Goal: Transaction & Acquisition: Book appointment/travel/reservation

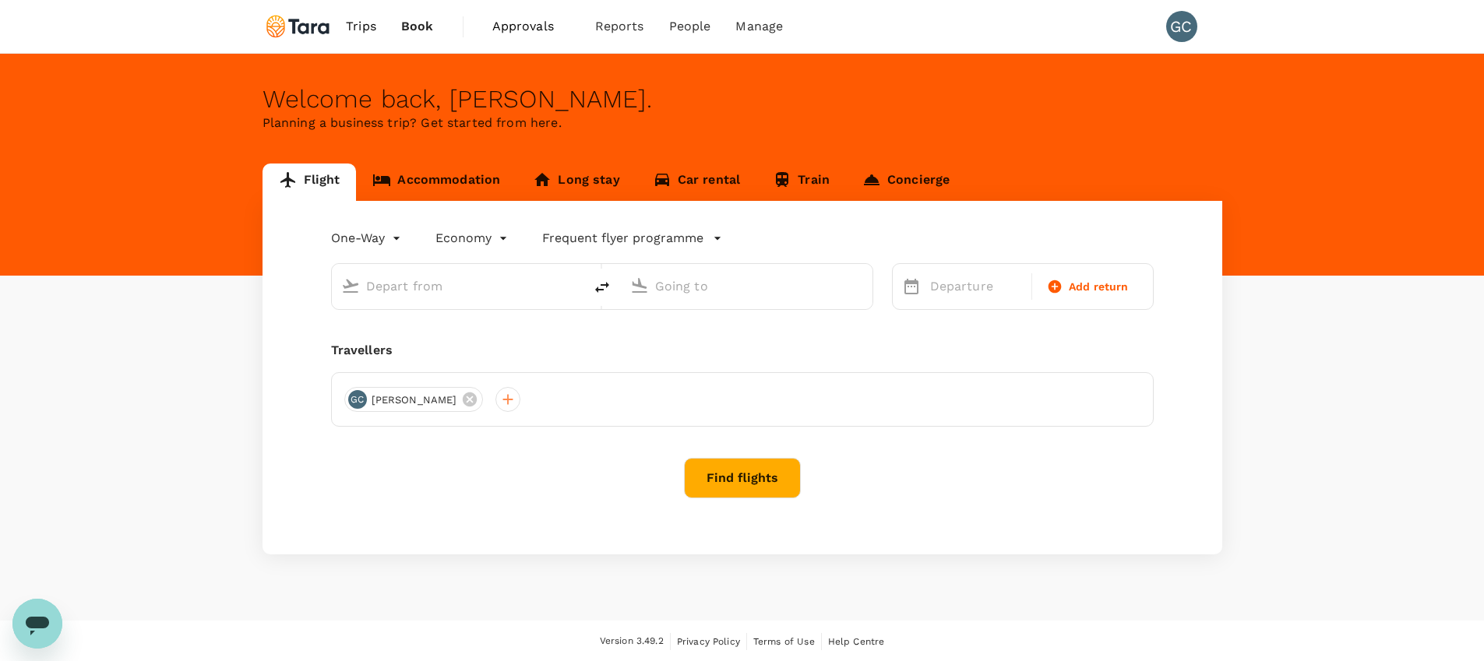
type input "roundtrip"
type input "Taiwan Taoyuan Intl (TPE)"
type input "Singapore Changi (SIN)"
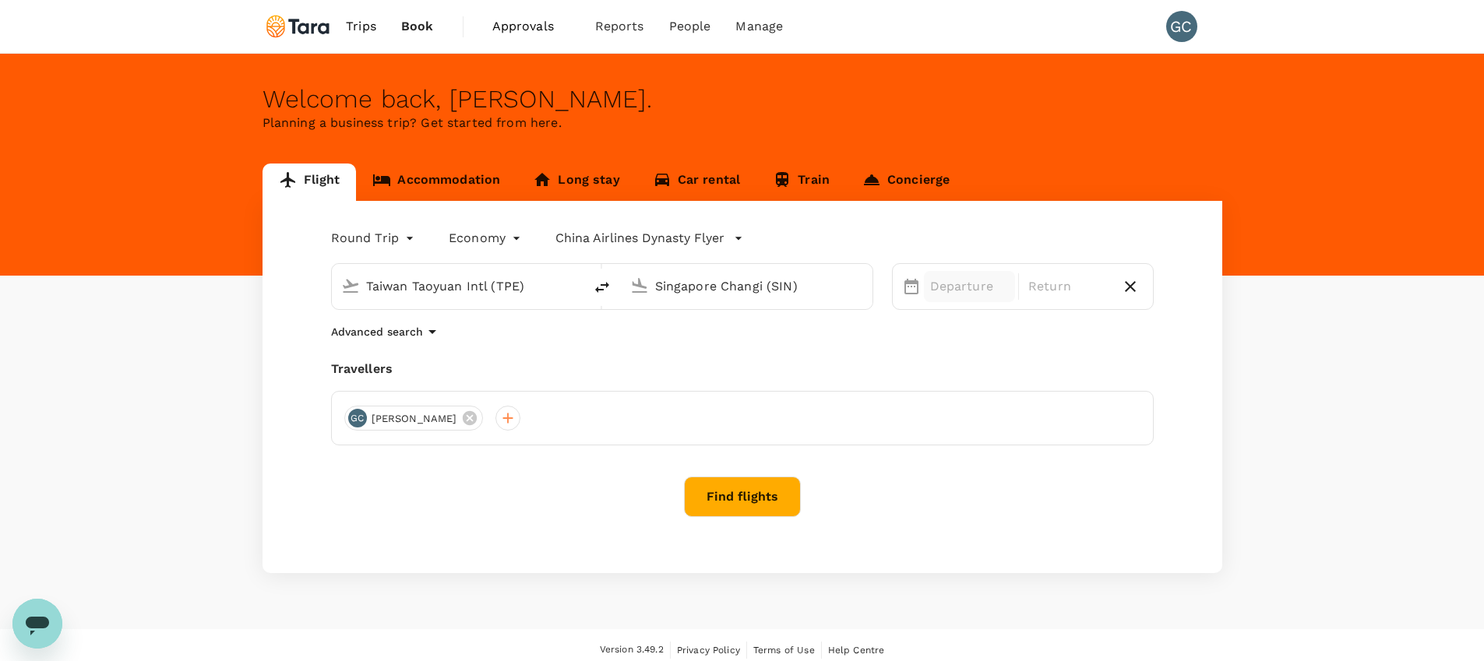
click at [967, 277] on p "Departure" at bounding box center [969, 286] width 79 height 19
click at [1061, 481] on div "22" at bounding box center [1072, 481] width 30 height 30
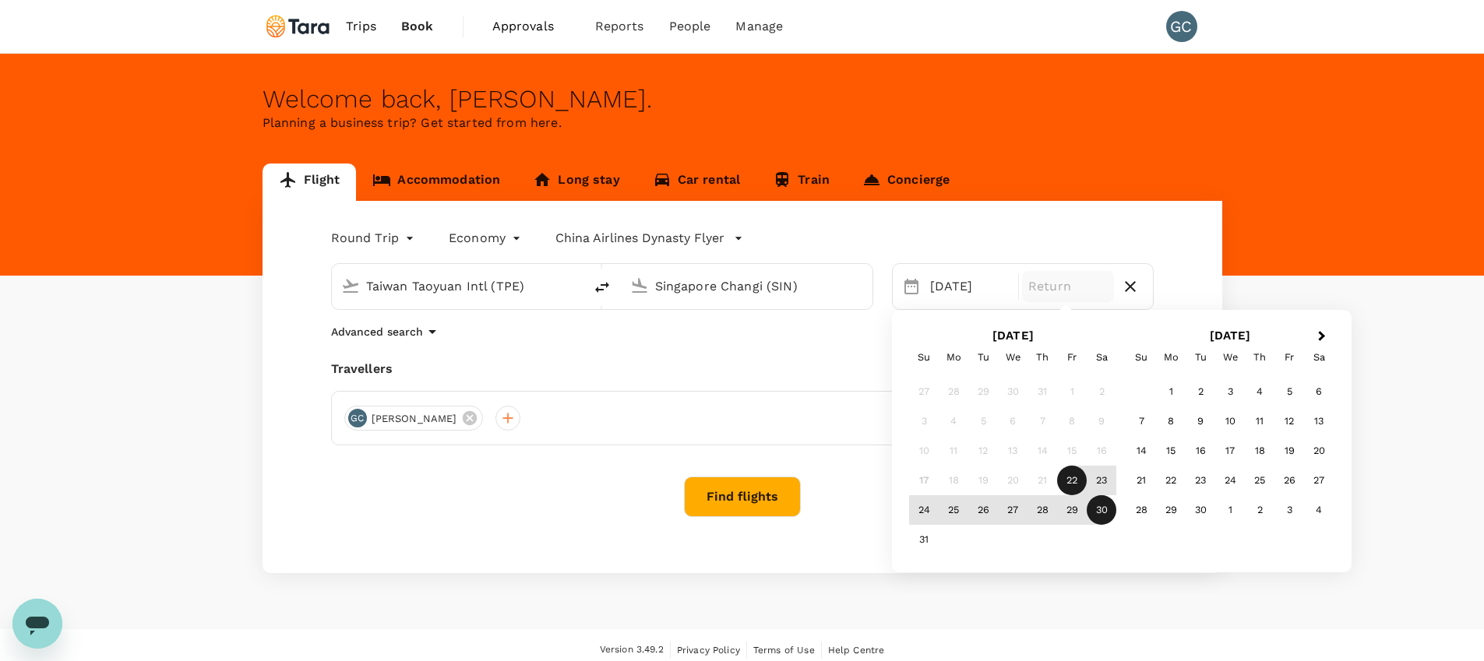
click at [1090, 500] on div "30" at bounding box center [1102, 510] width 30 height 30
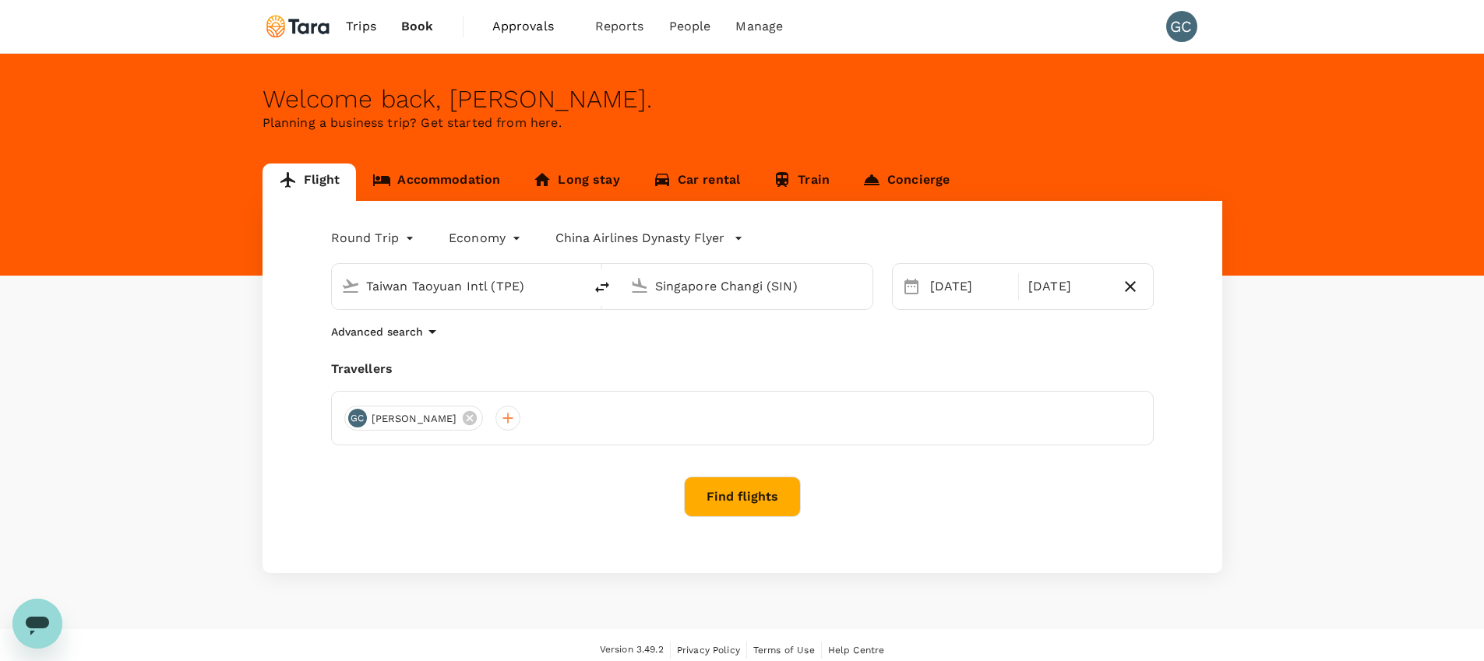
click at [714, 497] on button "Find flights" at bounding box center [742, 497] width 117 height 41
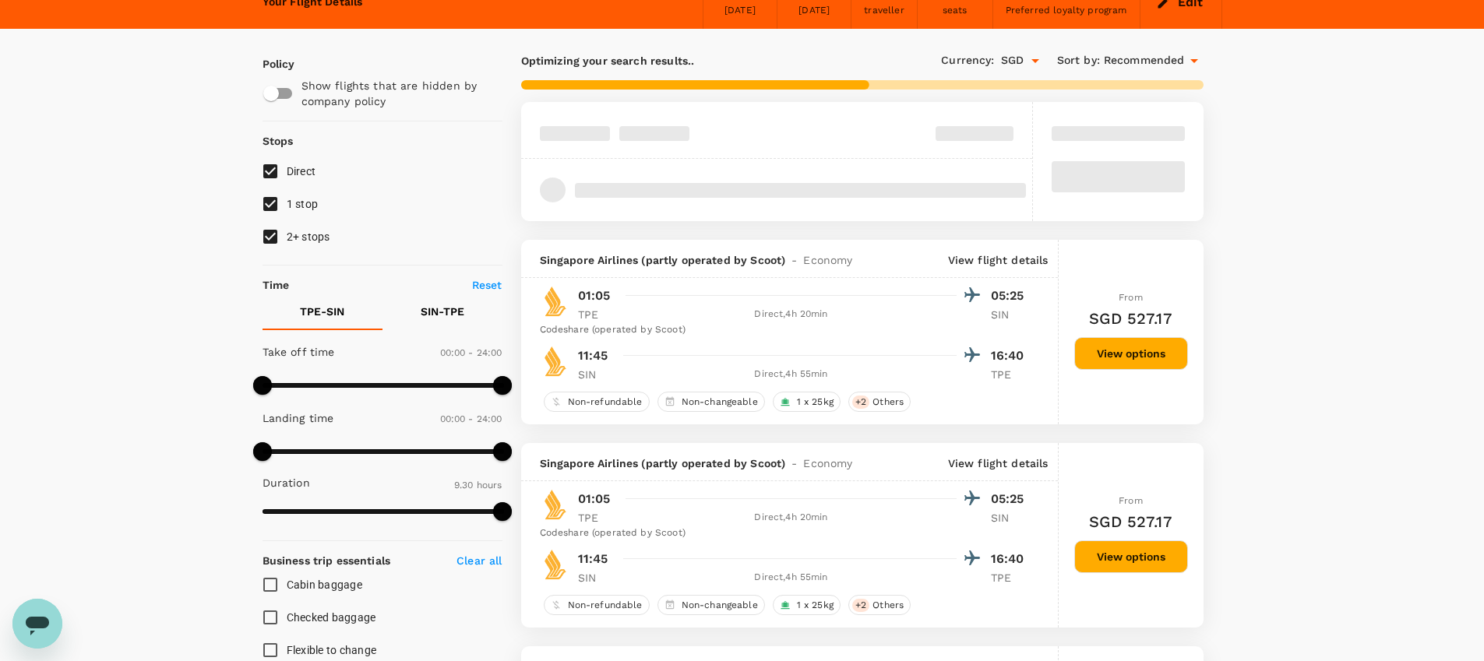
scroll to position [92, 0]
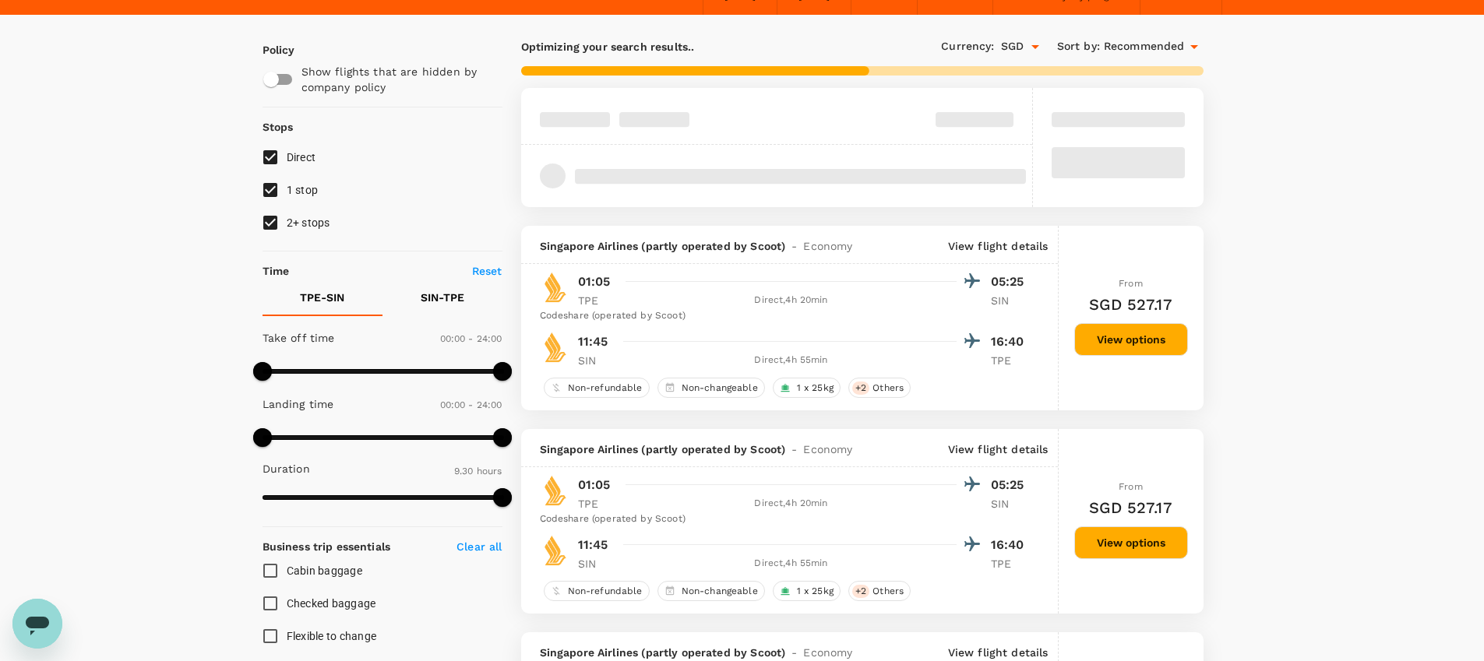
type input "1115"
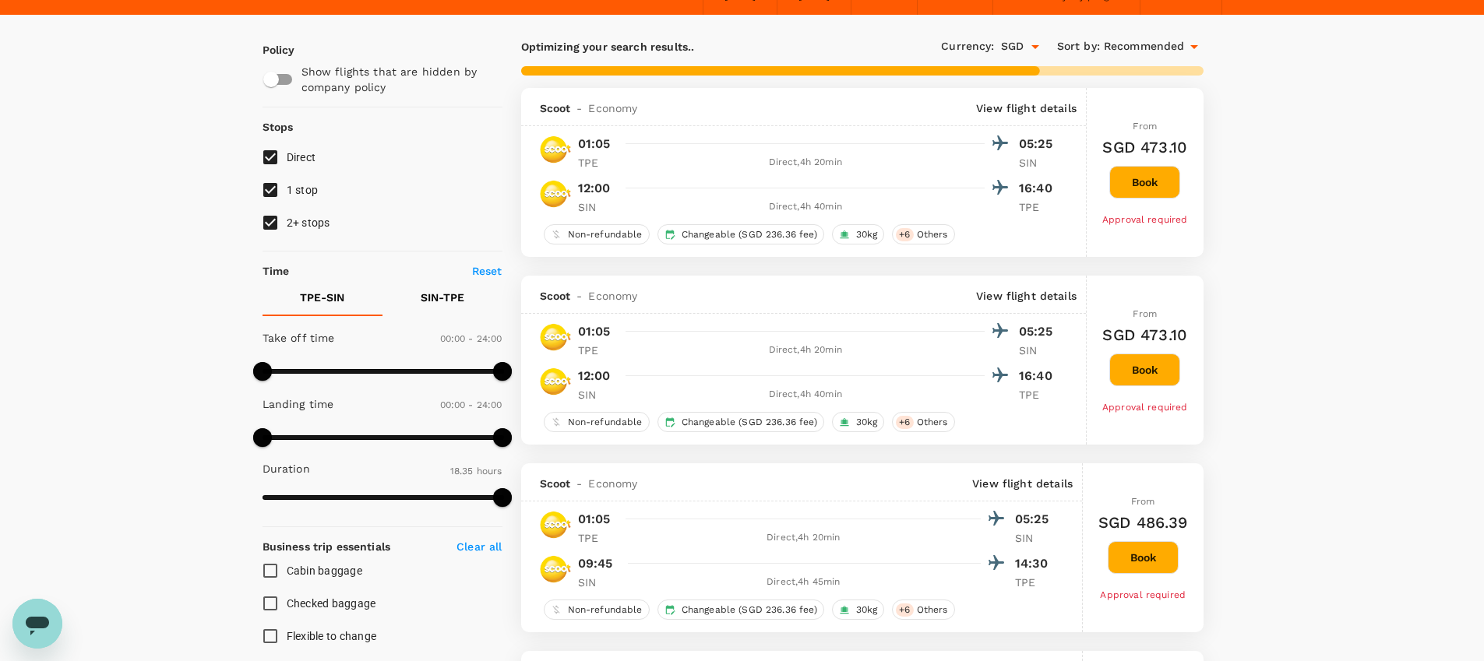
click at [268, 199] on input "1 stop" at bounding box center [270, 190] width 33 height 33
checkbox input "false"
click at [269, 220] on input "2+ stops" at bounding box center [270, 222] width 33 height 33
checkbox input "false"
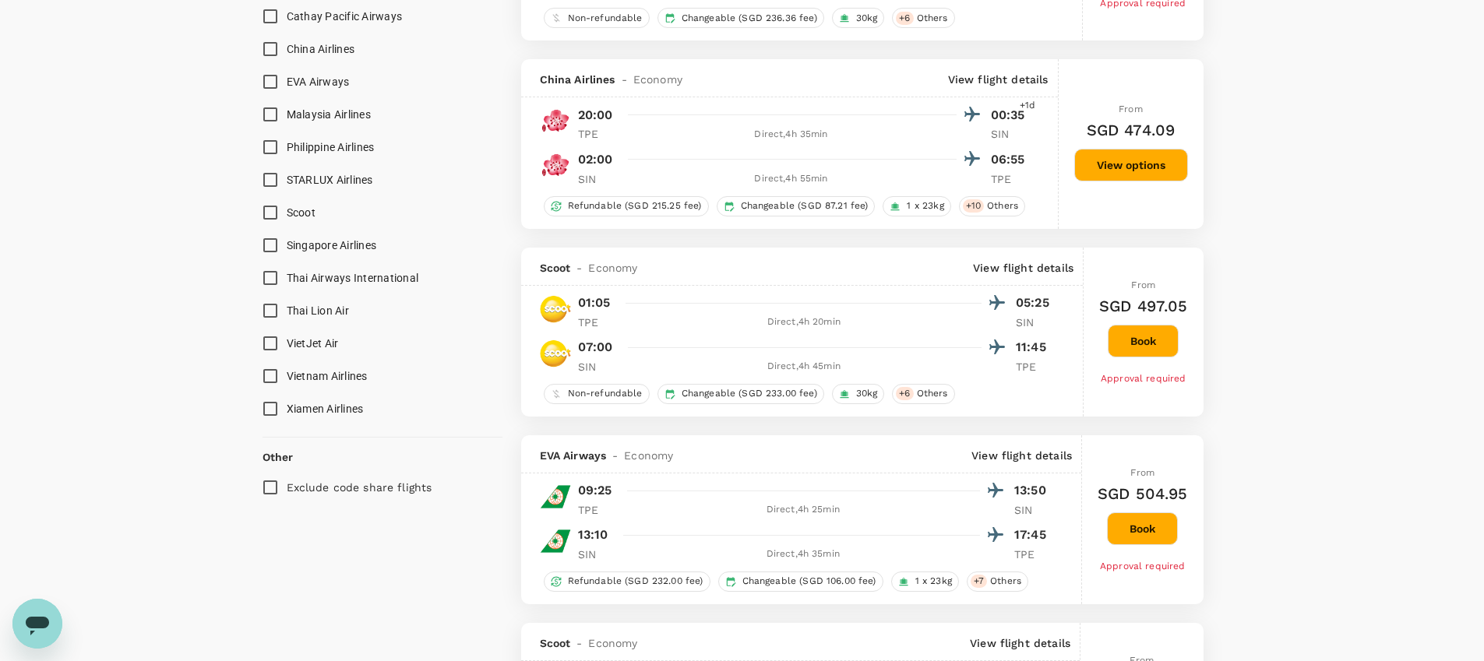
scroll to position [943, 0]
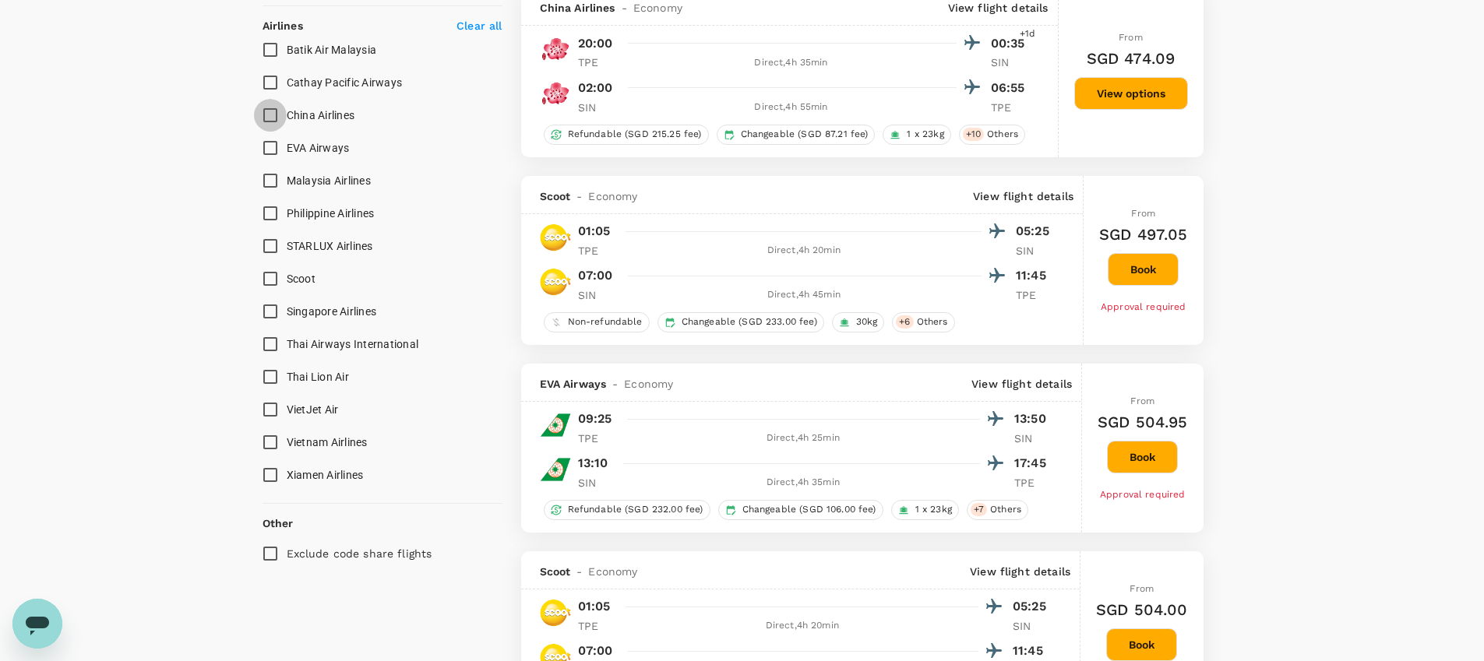
click at [270, 115] on input "China Airlines" at bounding box center [270, 115] width 33 height 33
checkbox input "true"
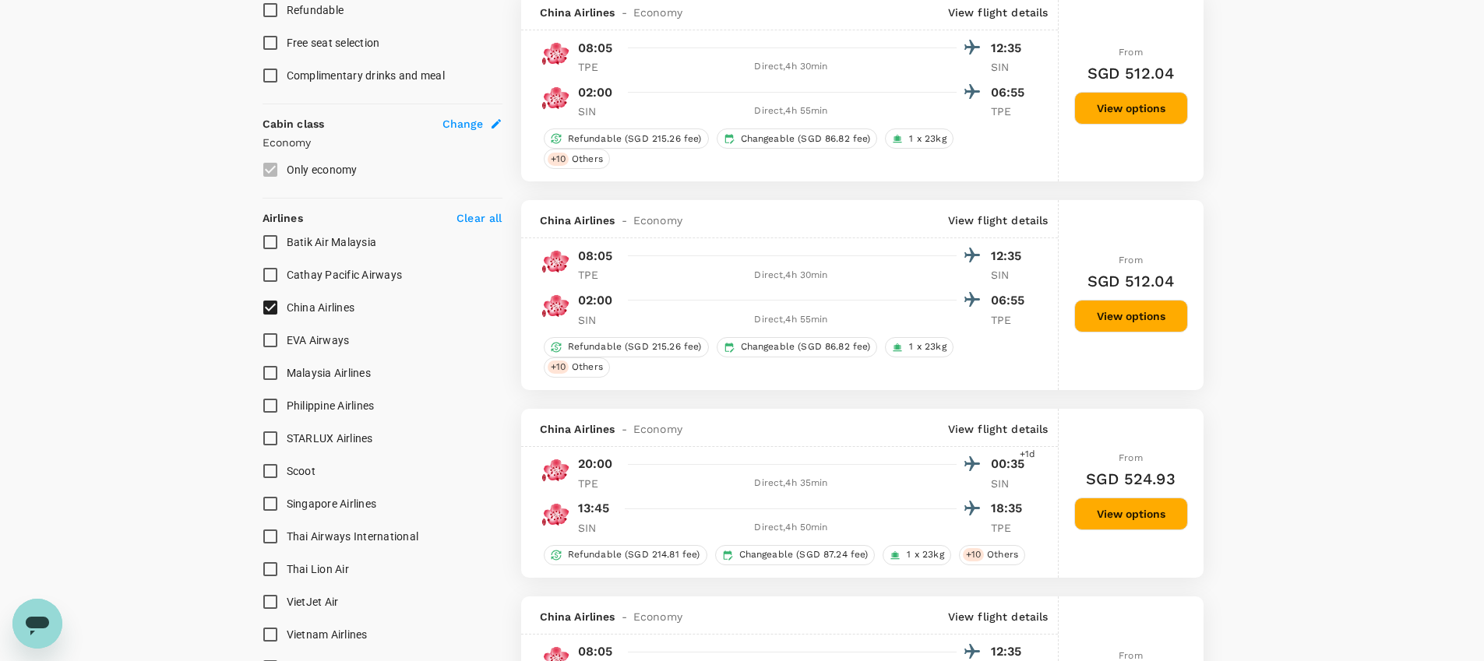
scroll to position [981, 0]
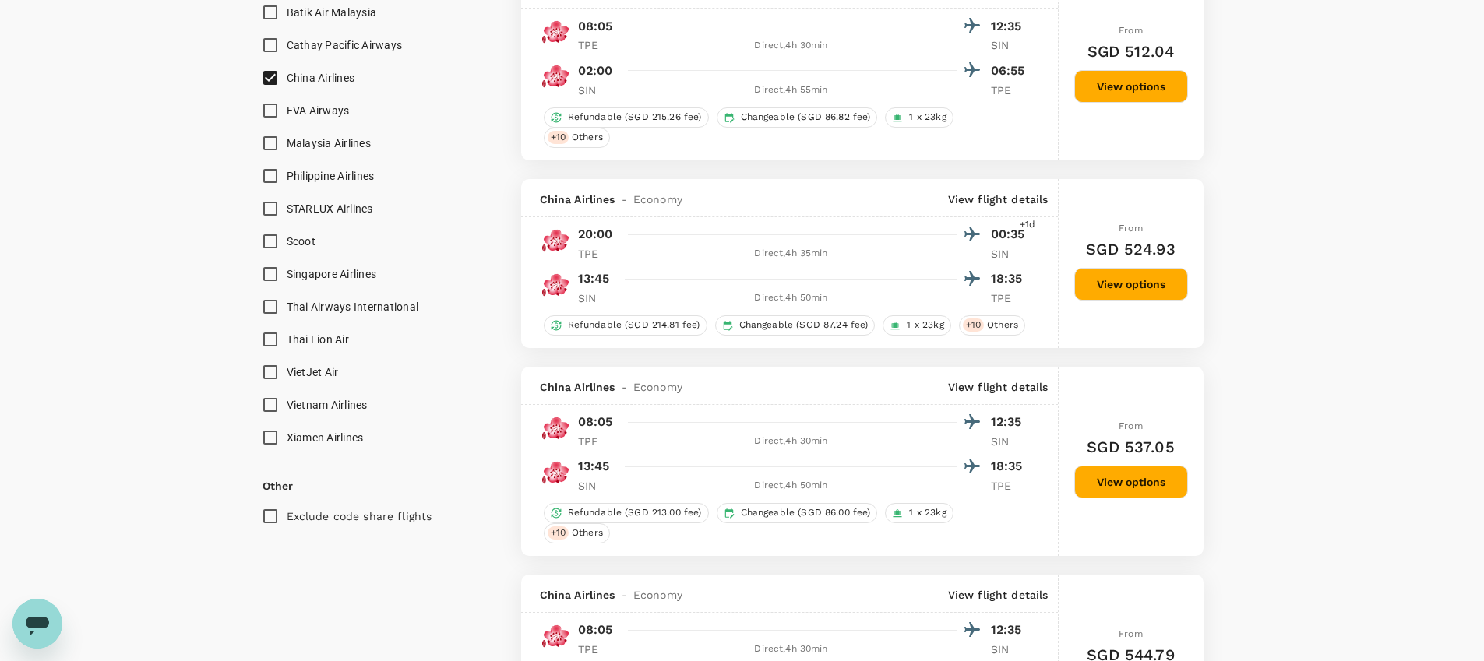
type input "1575"
checkbox input "false"
checkbox input "true"
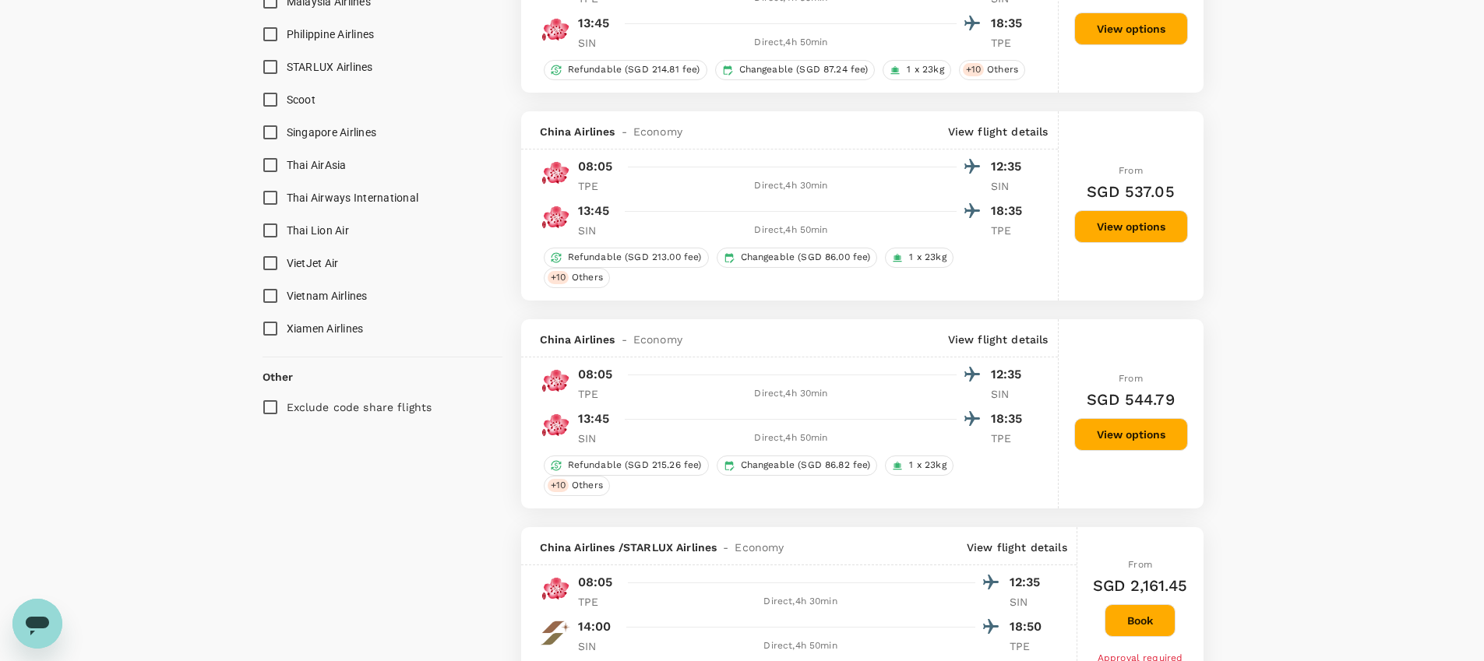
scroll to position [1198, 0]
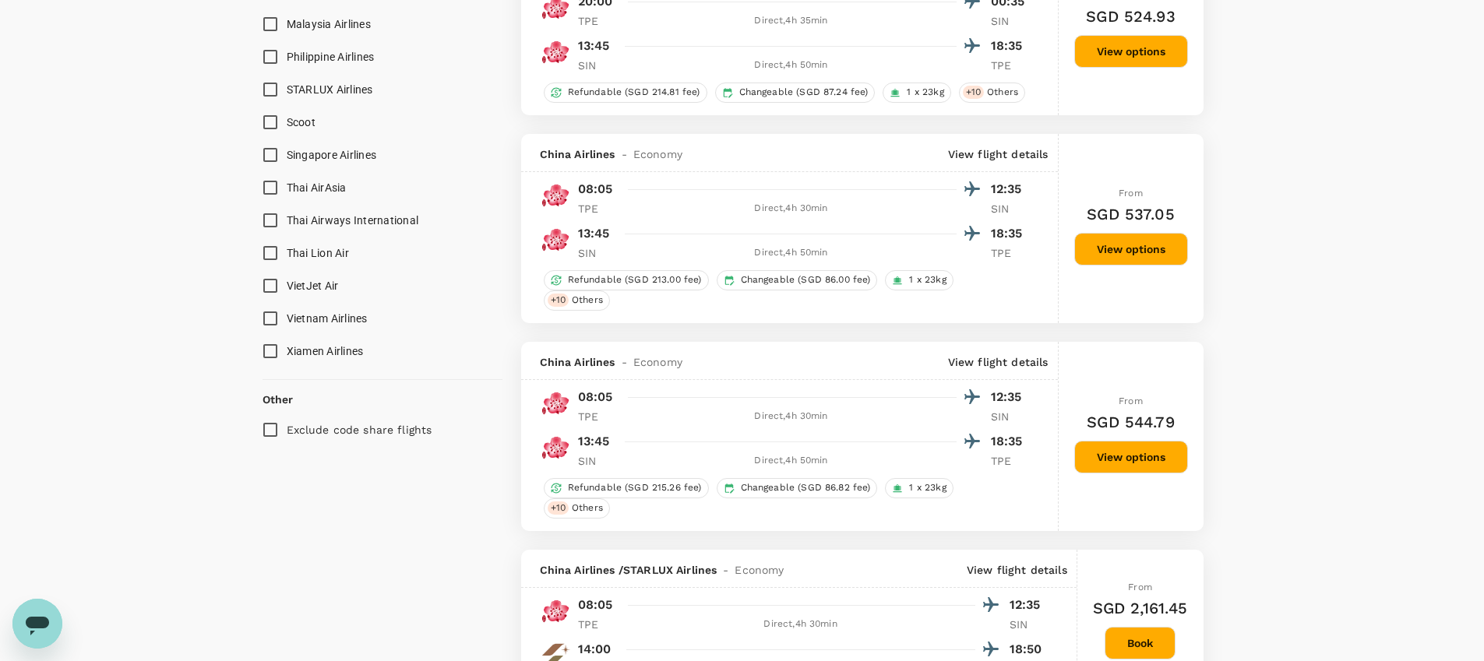
click at [1096, 259] on button "View options" at bounding box center [1131, 249] width 114 height 33
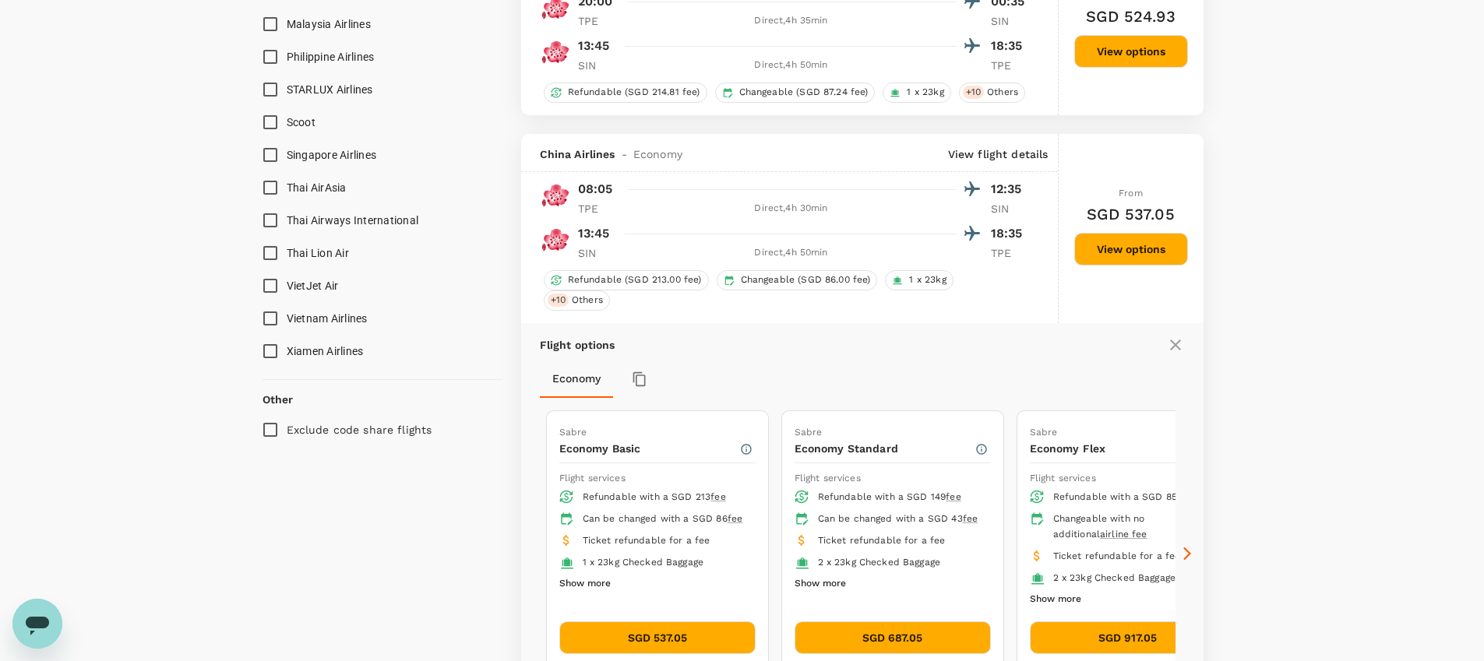
scroll to position [1332, 0]
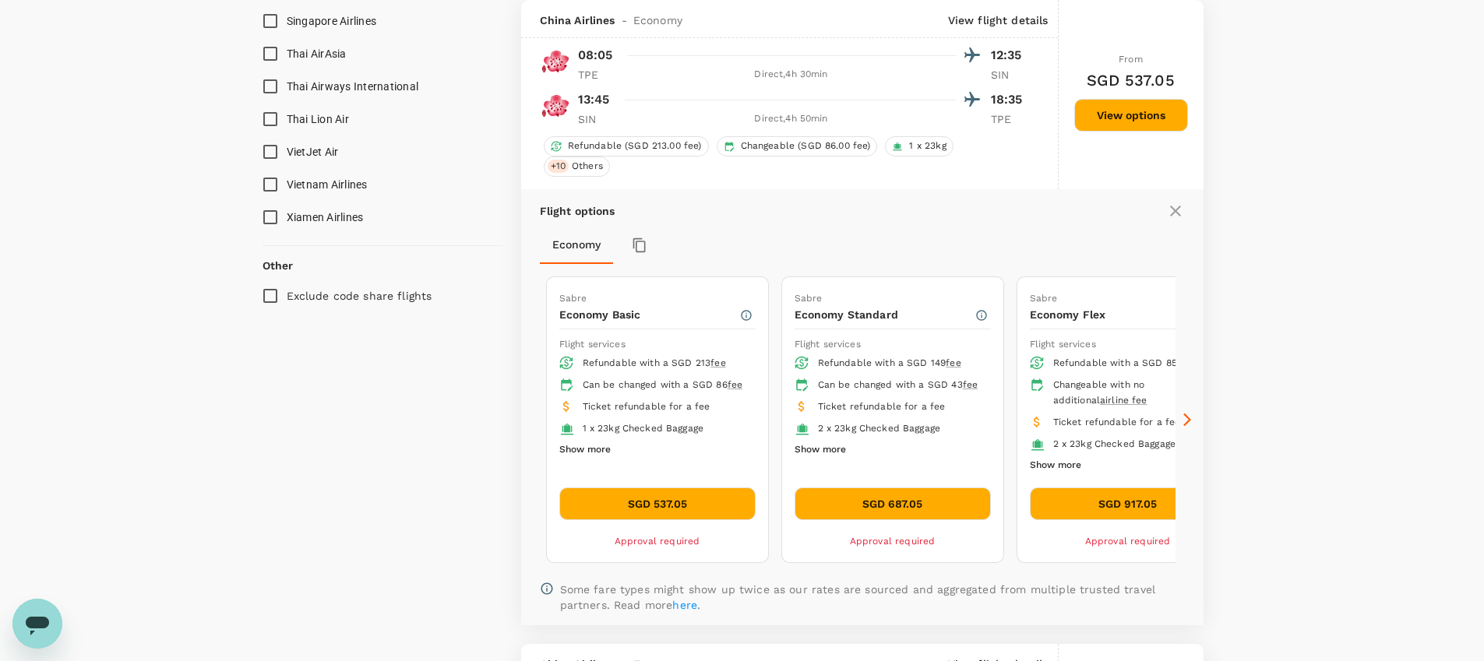
click at [839, 460] on button "Show more" at bounding box center [819, 450] width 51 height 20
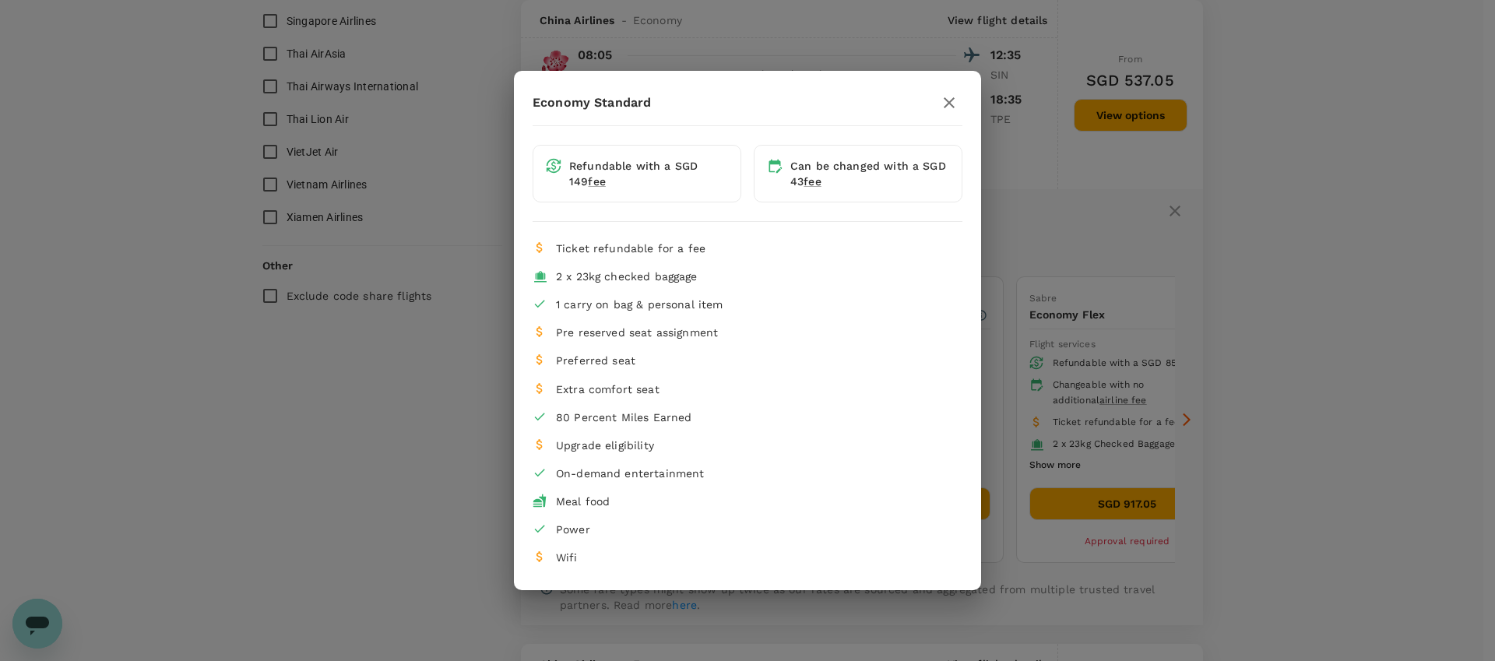
click at [947, 97] on icon "button" at bounding box center [949, 102] width 19 height 19
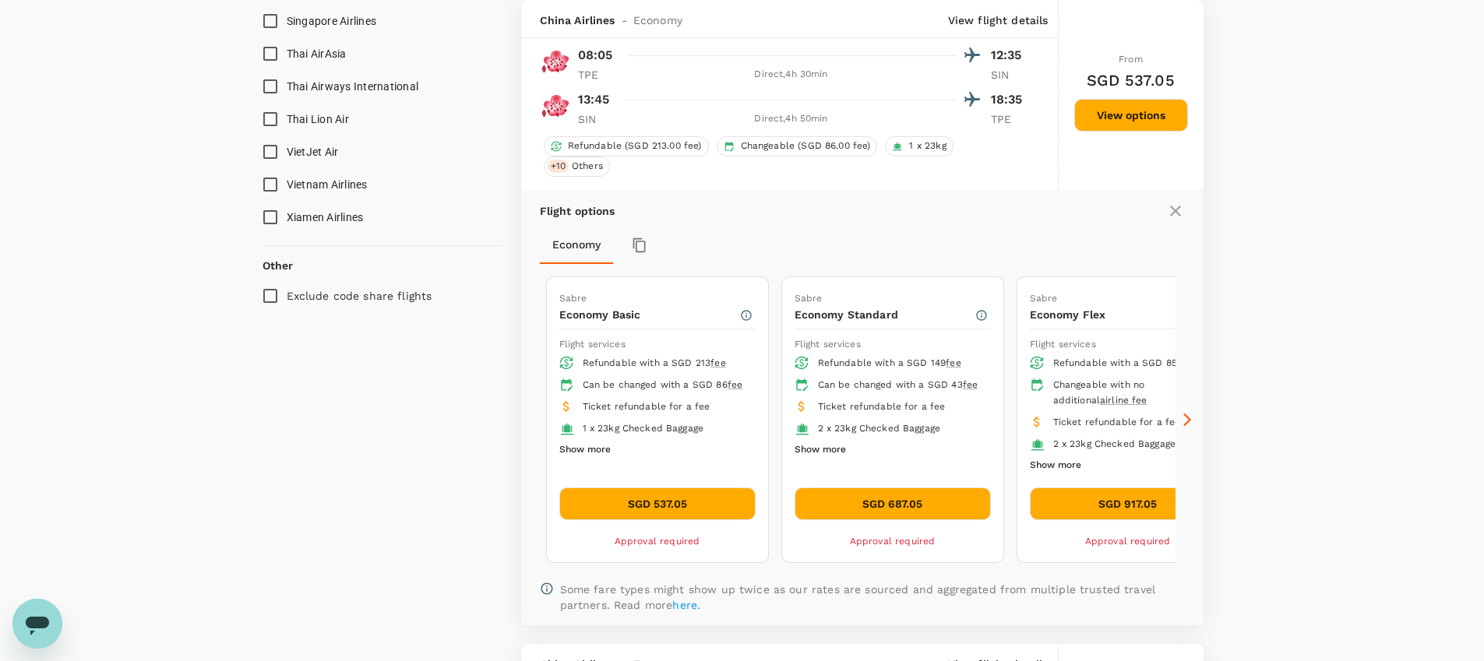
click at [597, 460] on button "Show more" at bounding box center [584, 450] width 51 height 20
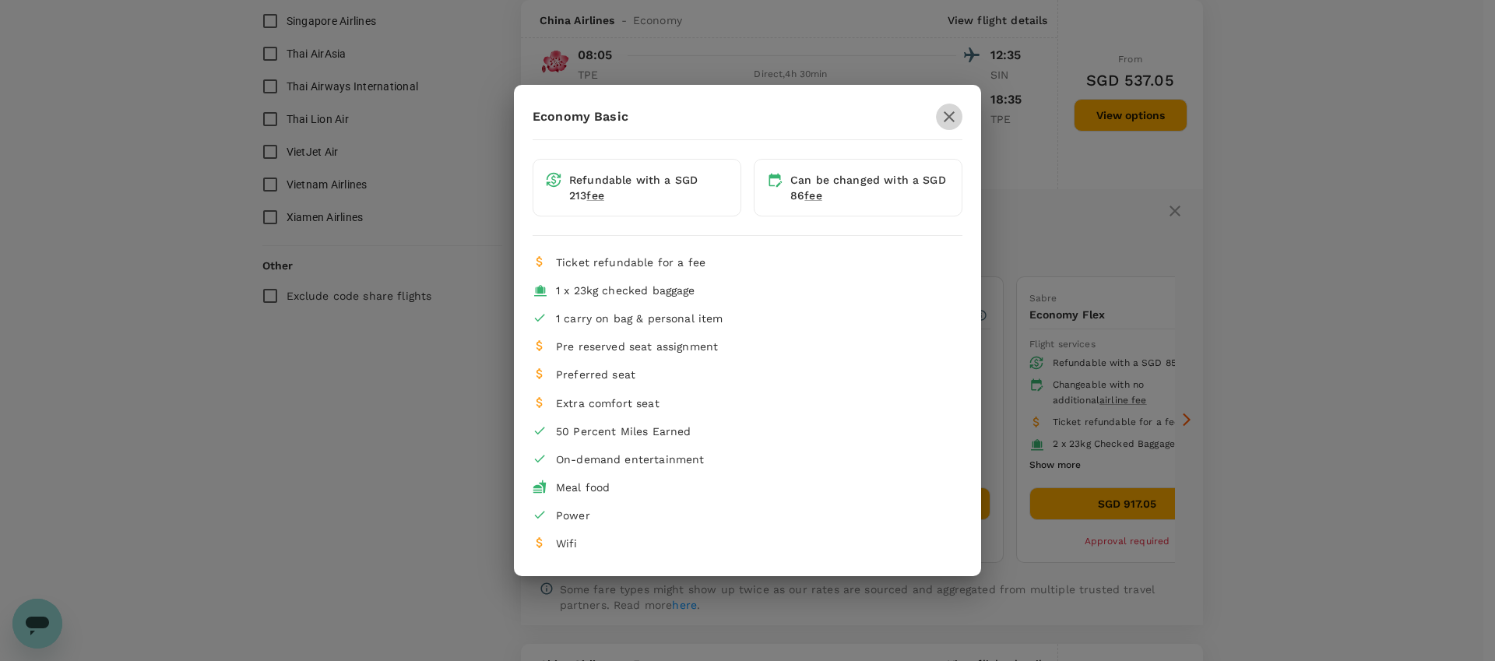
click at [950, 118] on icon "button" at bounding box center [949, 116] width 11 height 11
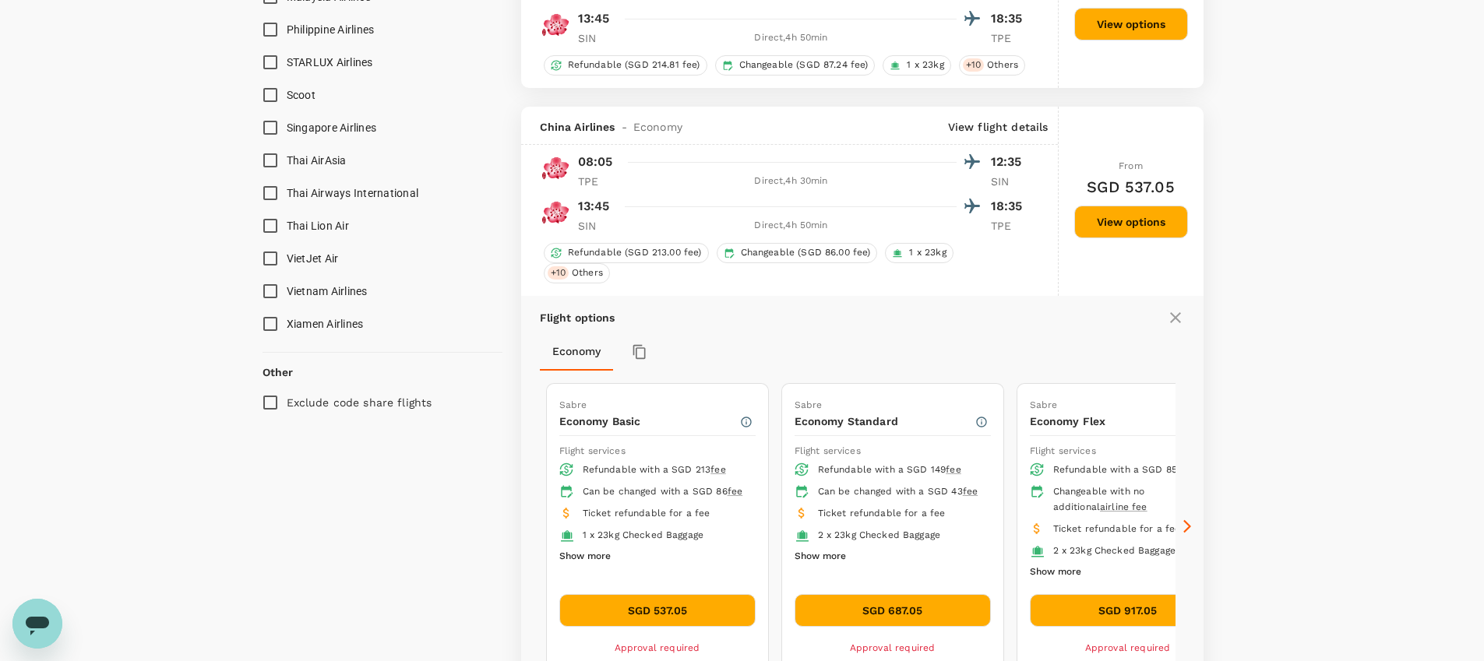
scroll to position [1302, 0]
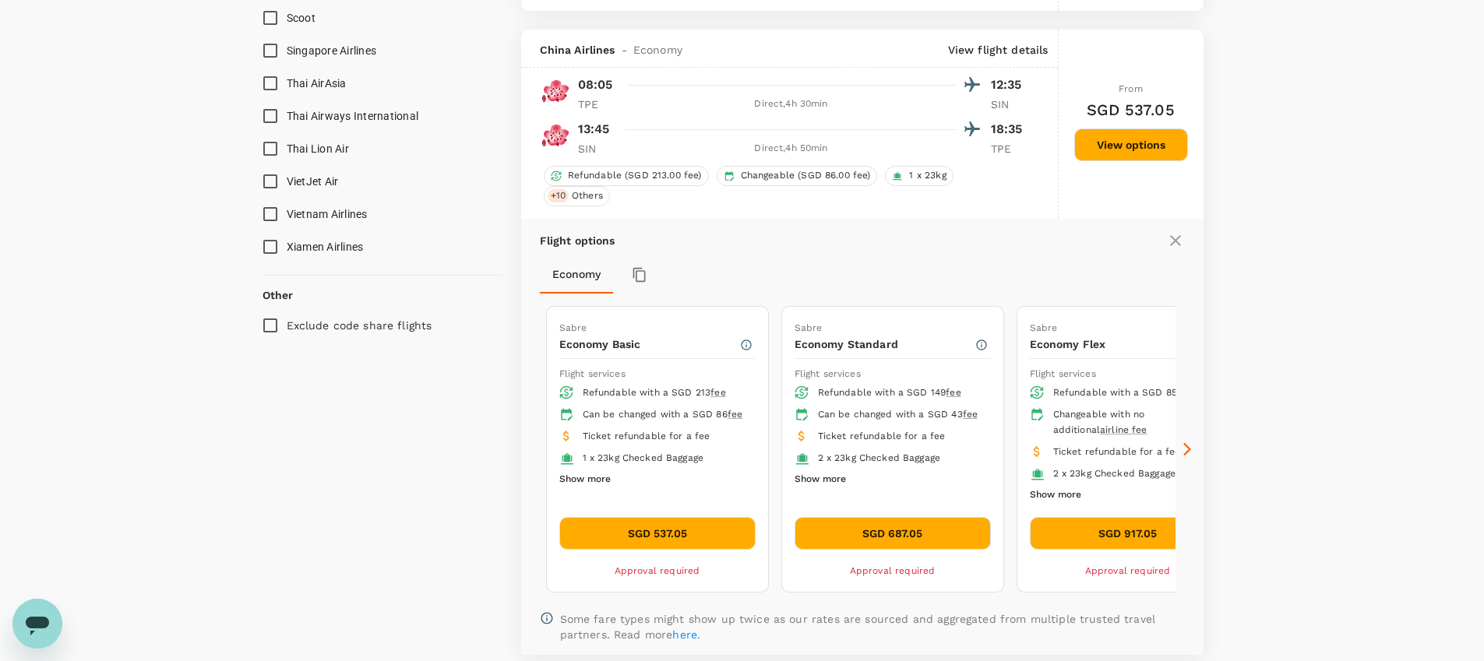
click at [950, 541] on button "SGD 687.05" at bounding box center [892, 533] width 196 height 33
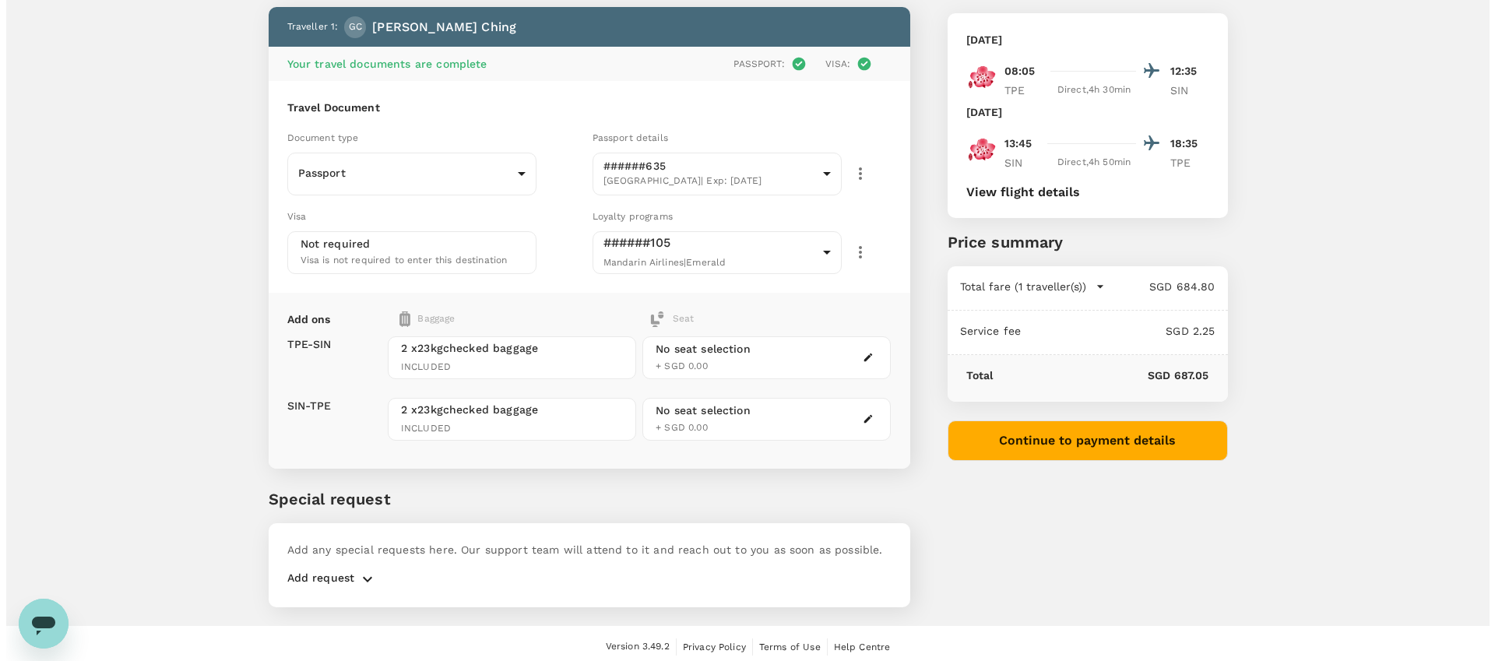
scroll to position [89, 0]
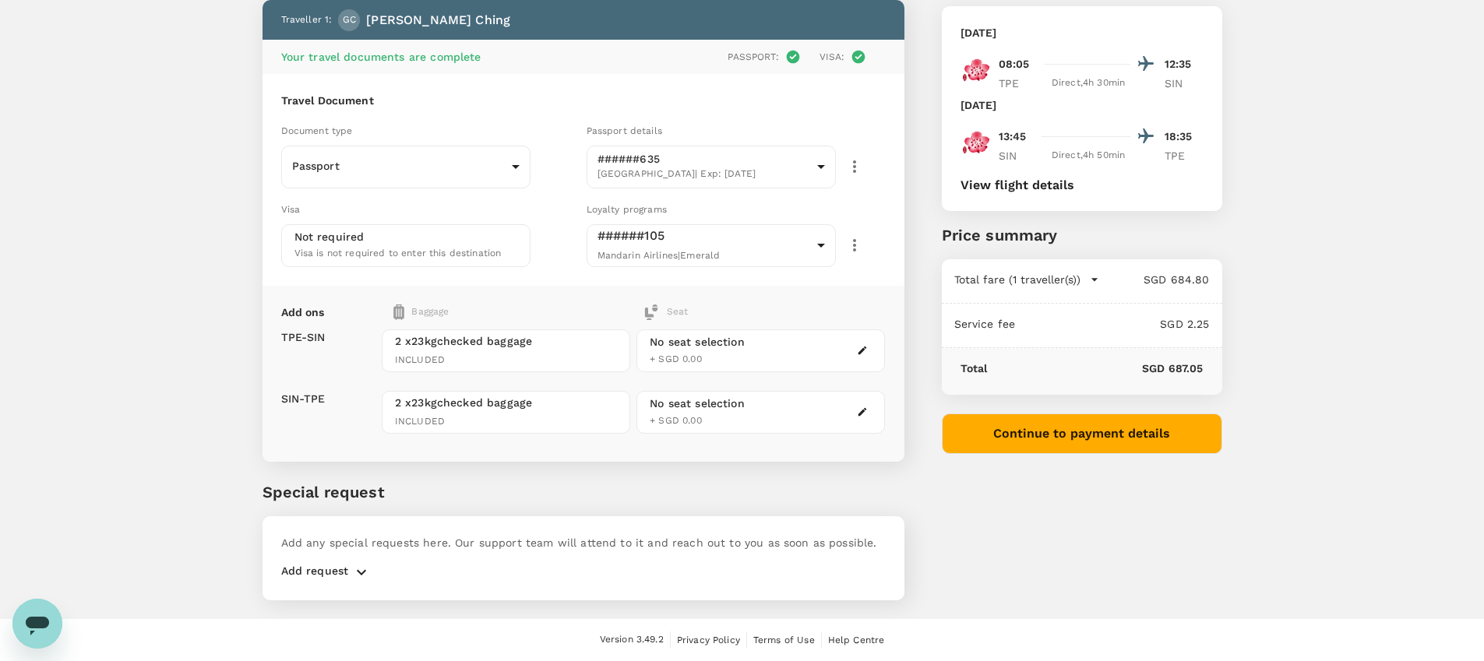
click at [741, 348] on div "No seat selection" at bounding box center [697, 342] width 95 height 16
click at [868, 358] on div at bounding box center [862, 350] width 19 height 19
click at [861, 349] on icon "button" at bounding box center [862, 350] width 11 height 11
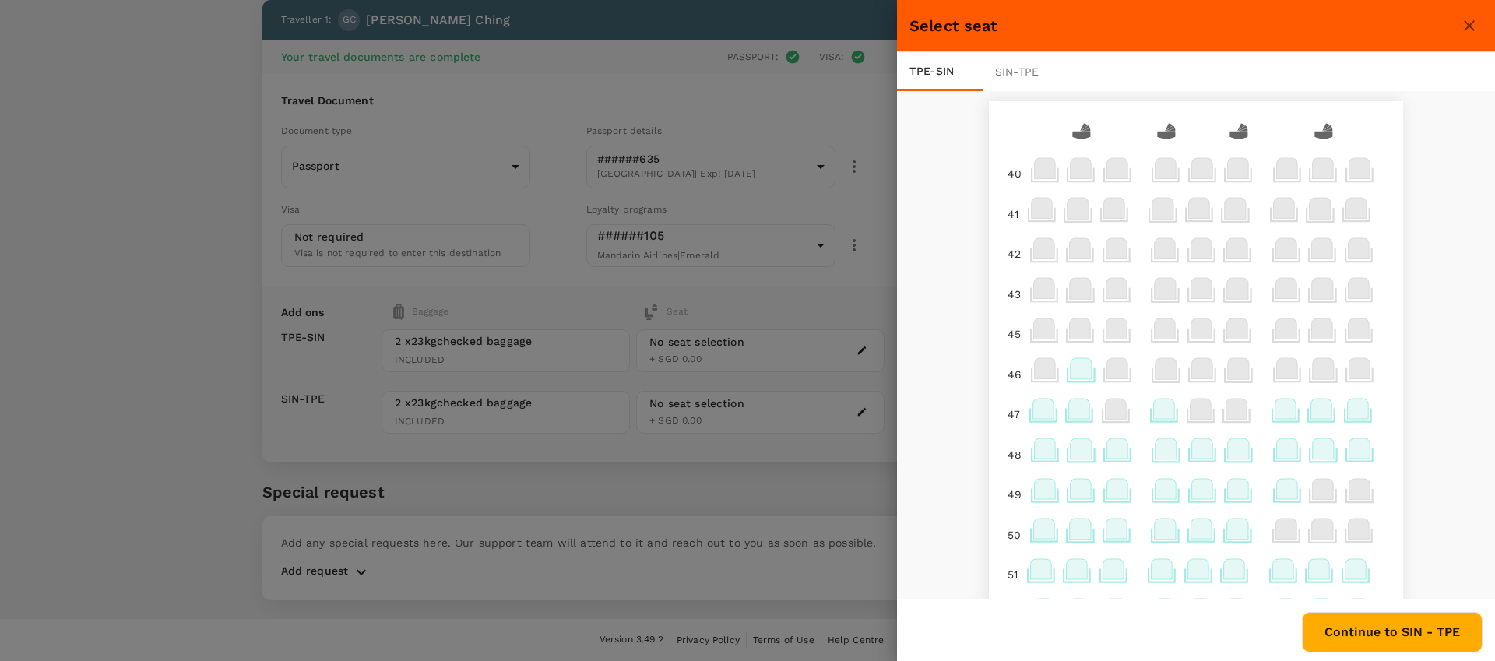
scroll to position [0, 0]
click at [1156, 446] on icon at bounding box center [1166, 451] width 21 height 20
click at [1339, 414] on p "Select" at bounding box center [1341, 417] width 34 height 16
click at [1358, 618] on button "Continue to SIN - TPE" at bounding box center [1392, 632] width 181 height 41
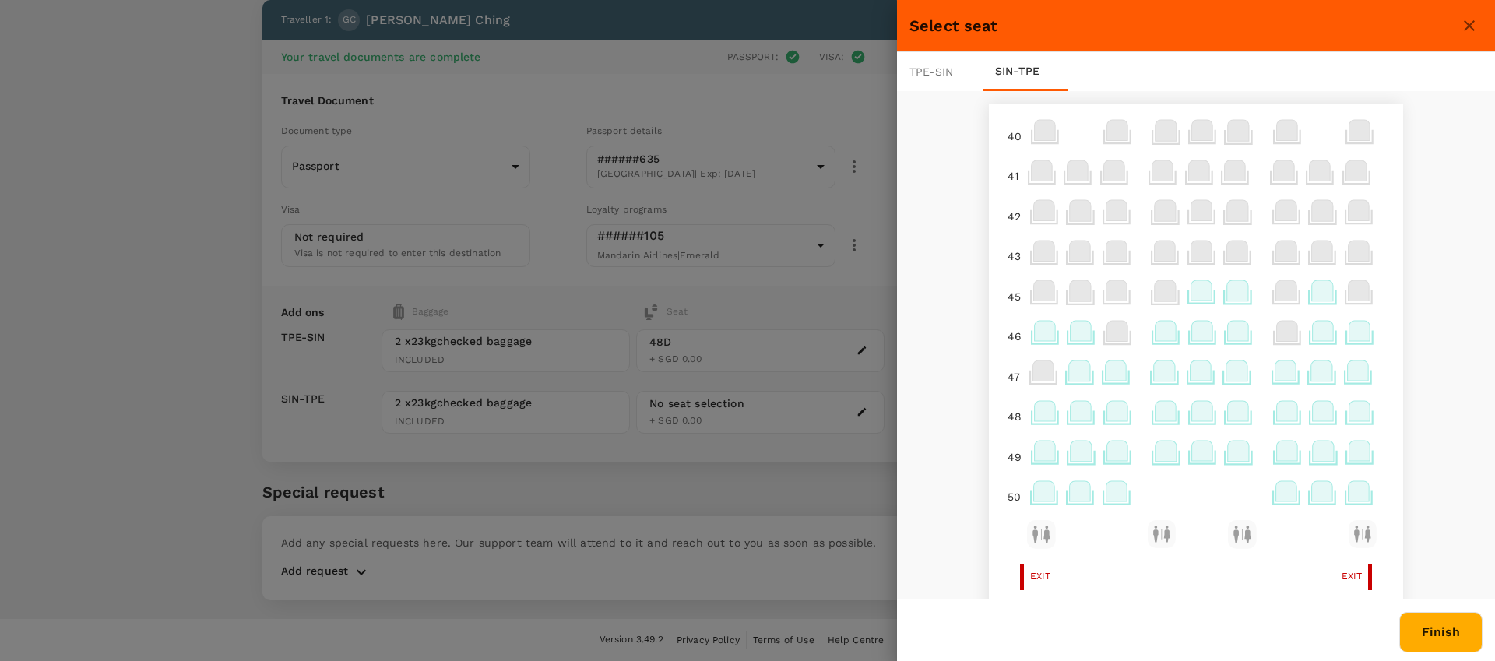
click at [1157, 358] on div at bounding box center [1165, 377] width 37 height 41
click at [1161, 371] on icon at bounding box center [1164, 371] width 21 height 20
click at [1155, 373] on icon at bounding box center [1164, 371] width 21 height 20
click at [1357, 334] on div "Selected seat 47 D 0 Gilbert Ching Select" at bounding box center [1253, 316] width 234 height 82
click at [1343, 335] on p "Select" at bounding box center [1340, 337] width 34 height 16
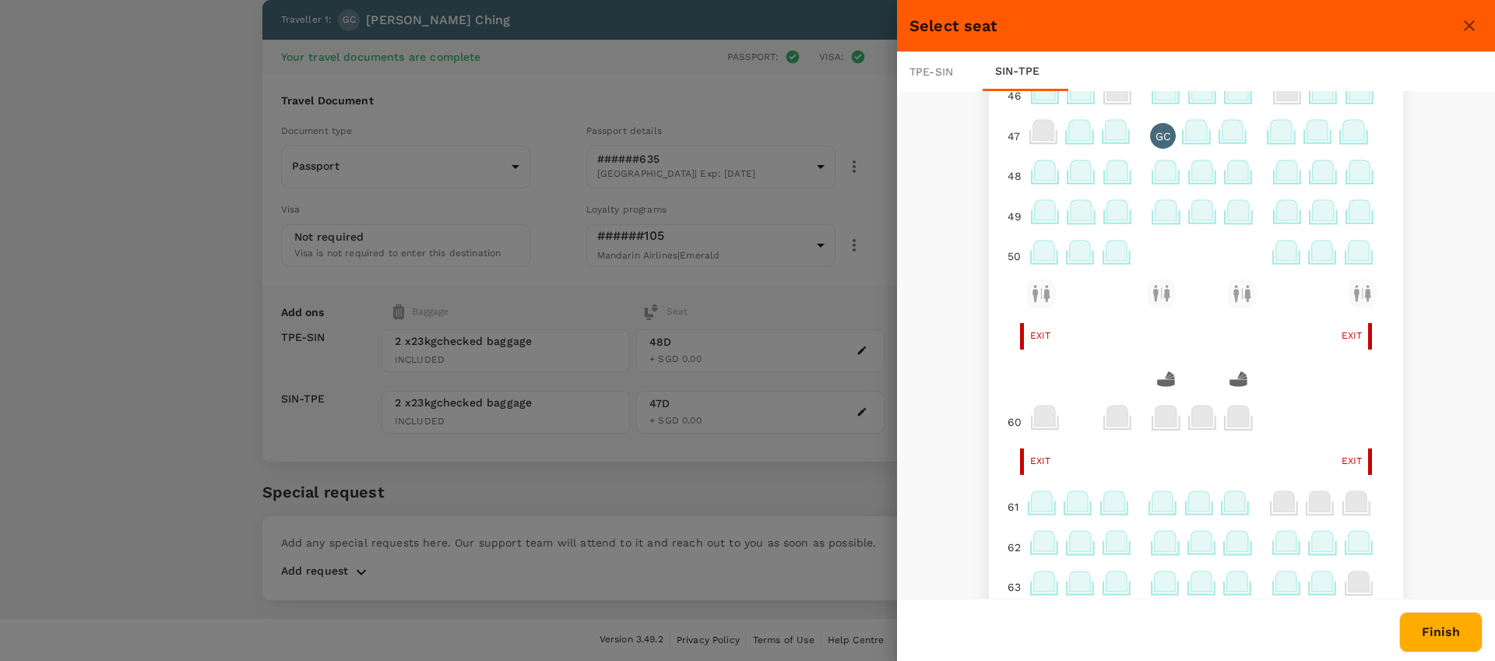
scroll to position [256, 0]
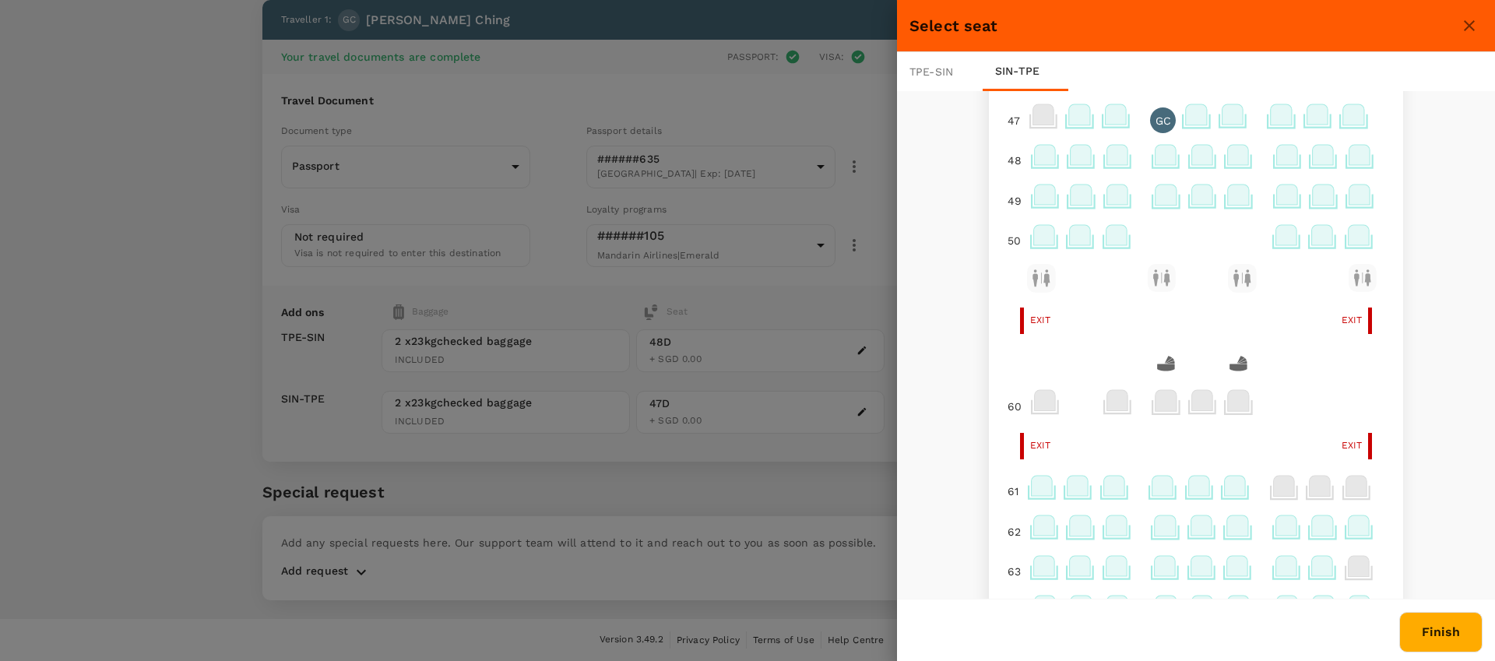
click at [1032, 487] on icon at bounding box center [1042, 486] width 21 height 20
click at [958, 485] on div "40 41 42 43 45 46 47 GC 48 49 50 50 Exit Exit 60 60 Exit Exit 61 62 63 64 65 66…" at bounding box center [1196, 346] width 598 height 510
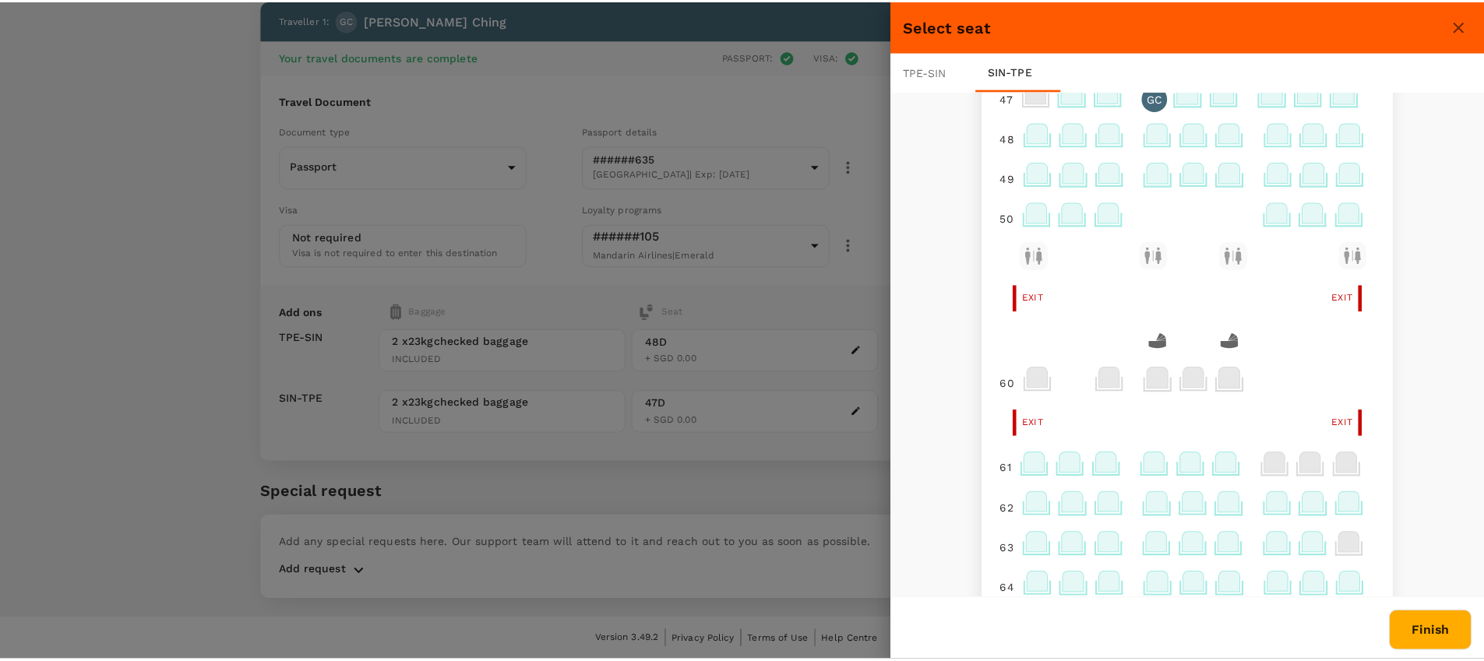
scroll to position [281, 0]
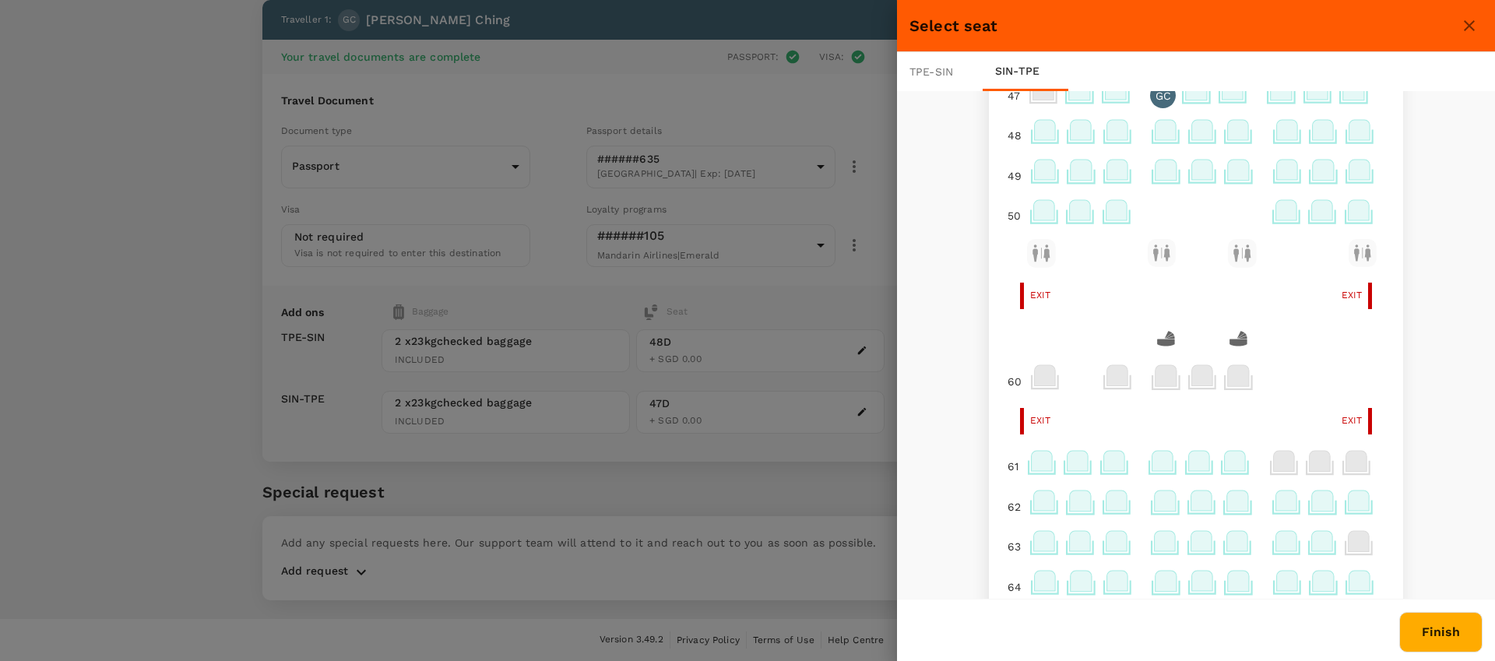
click at [1417, 636] on button "Finish" at bounding box center [1441, 632] width 83 height 41
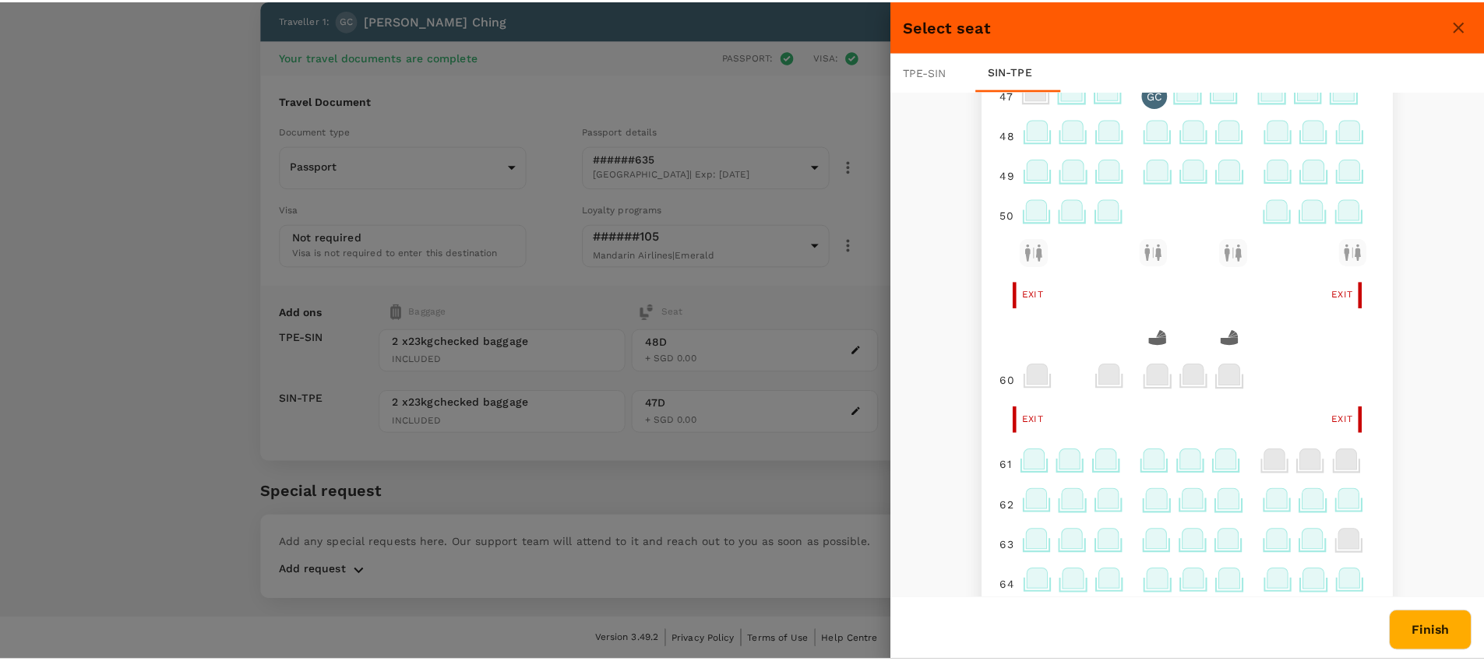
scroll to position [0, 0]
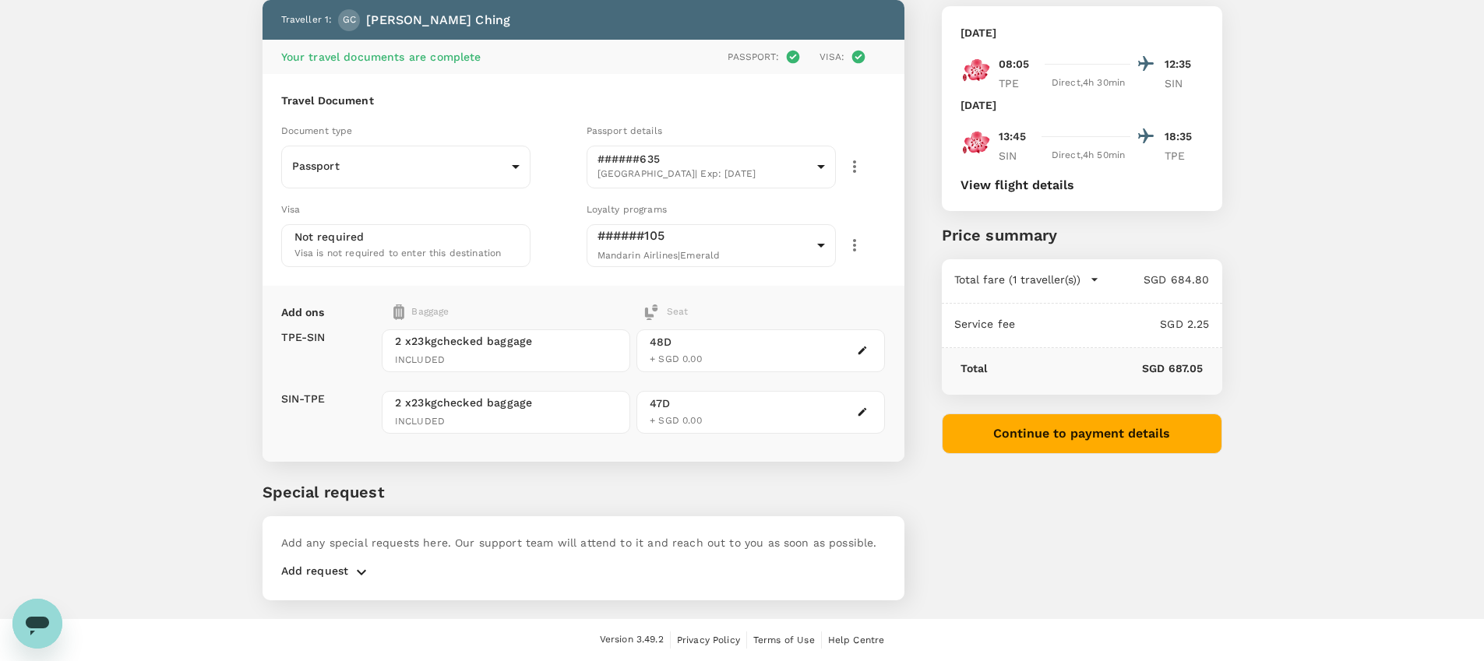
click at [1027, 534] on div "You've selected Friday, 22 Aug 2025 08:05 12:35 TPE Direct , 4h 30min SIN Satur…" at bounding box center [1063, 276] width 318 height 686
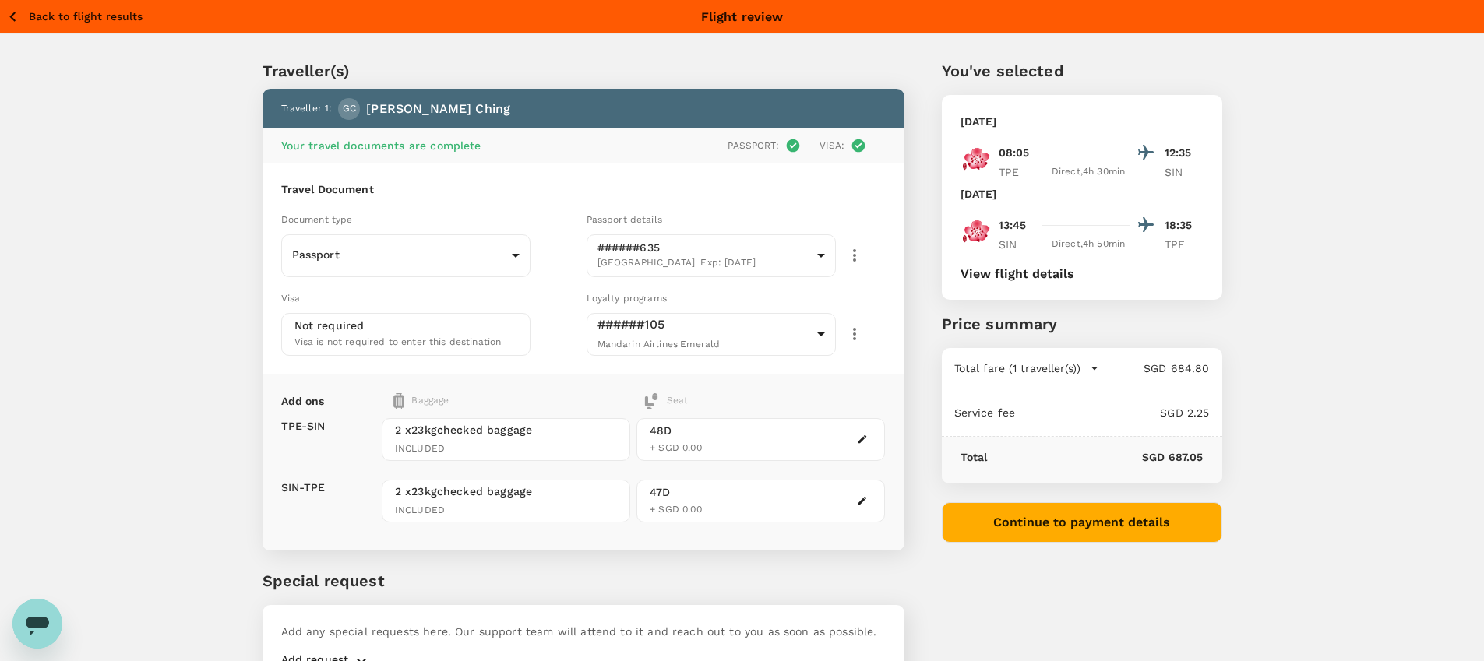
click at [1037, 526] on button "Continue to payment details" at bounding box center [1082, 522] width 280 height 41
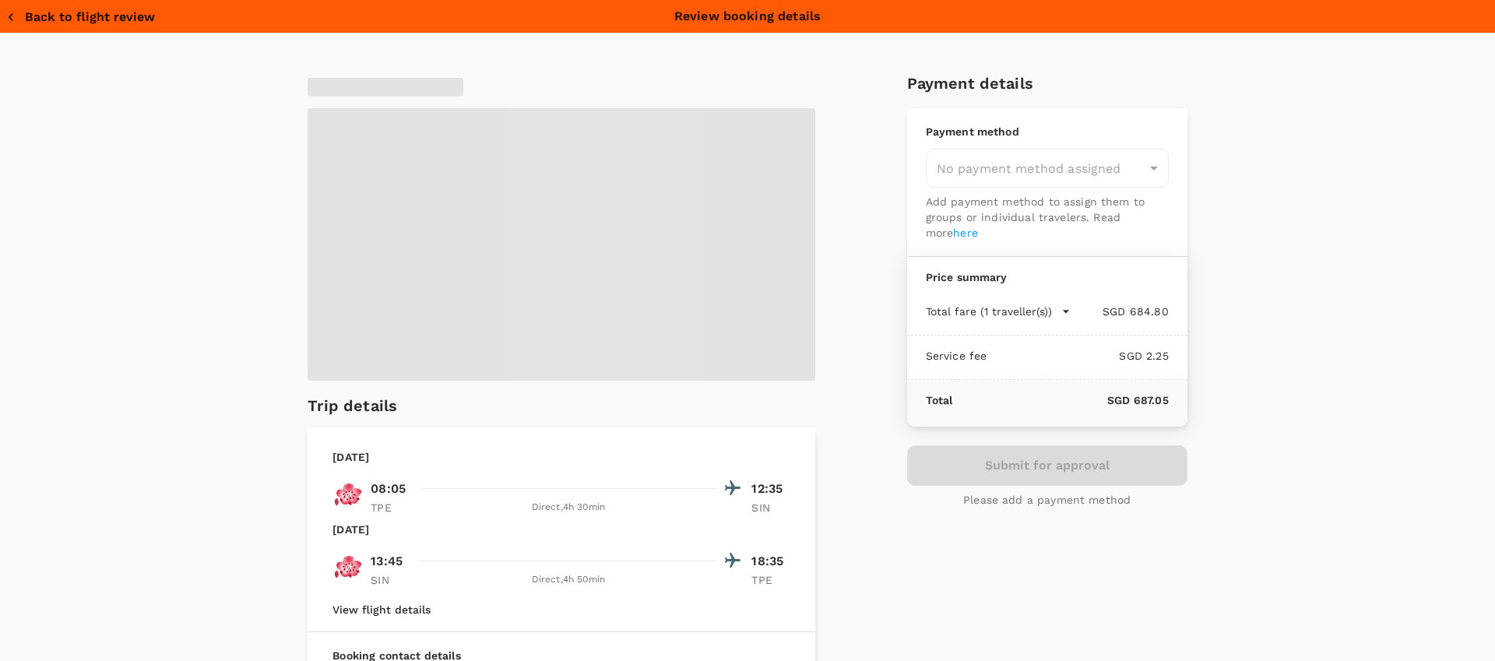
type input "9b978822-4779-4897-880a-17c8504d3706"
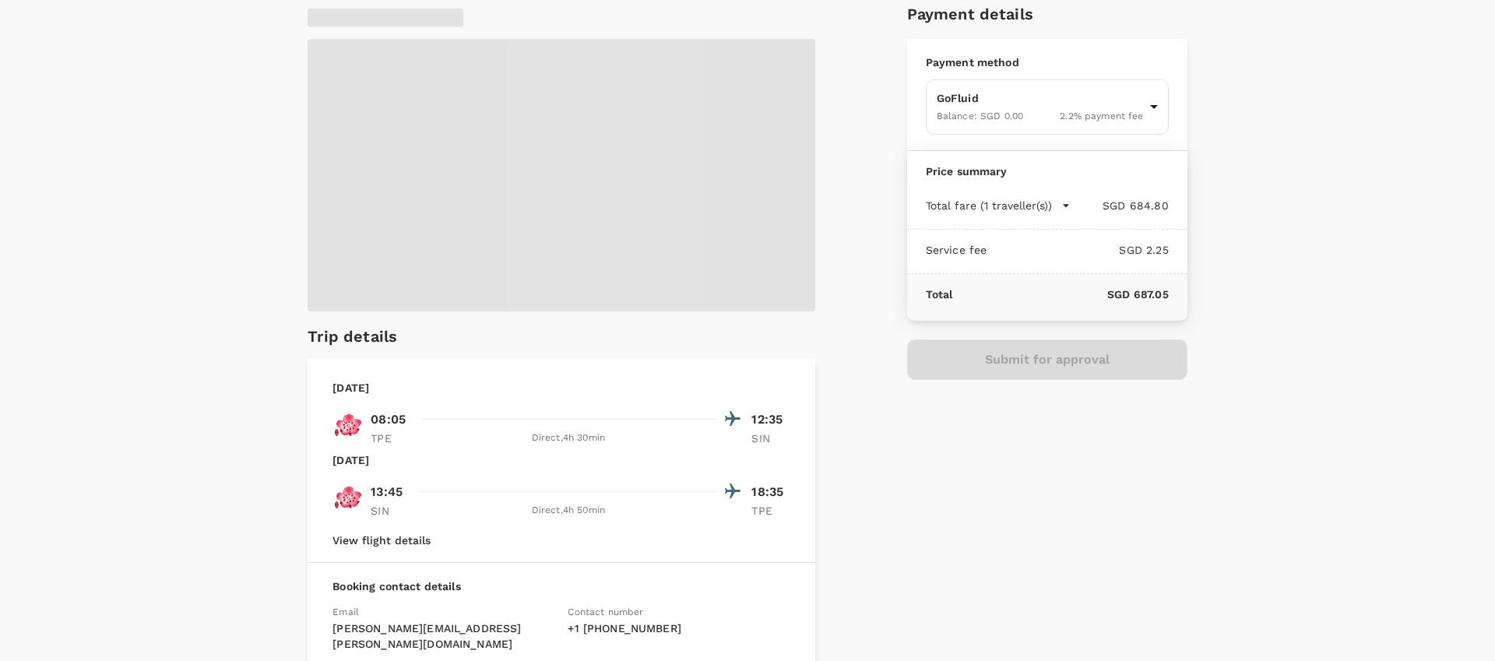
scroll to position [83, 0]
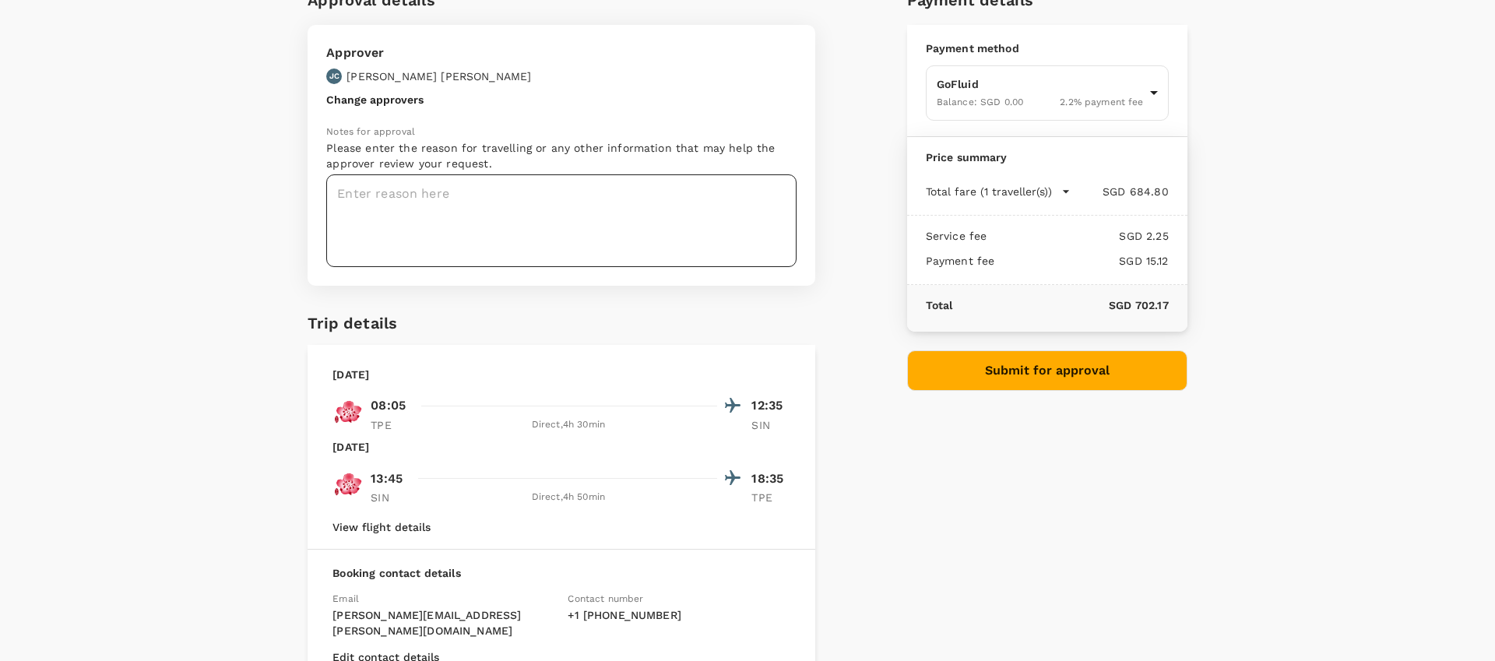
click at [702, 202] on textarea at bounding box center [561, 220] width 470 height 93
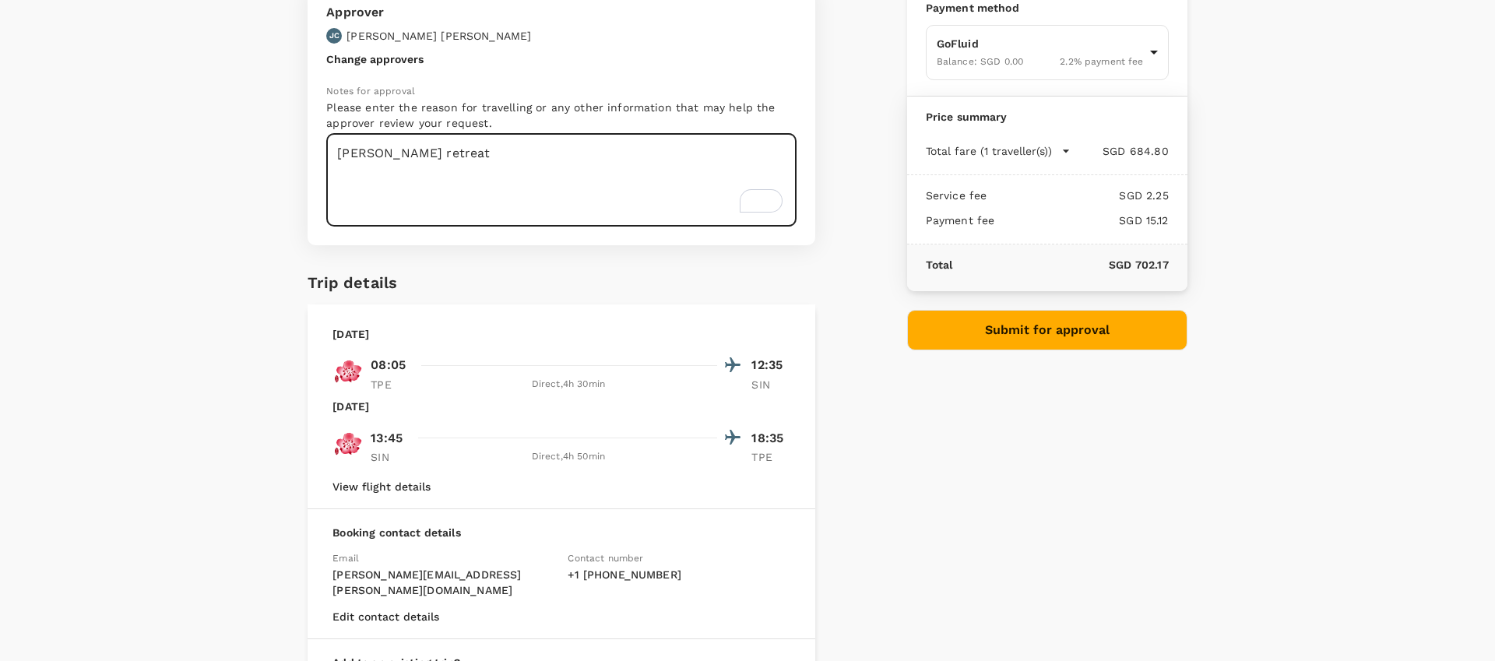
scroll to position [0, 0]
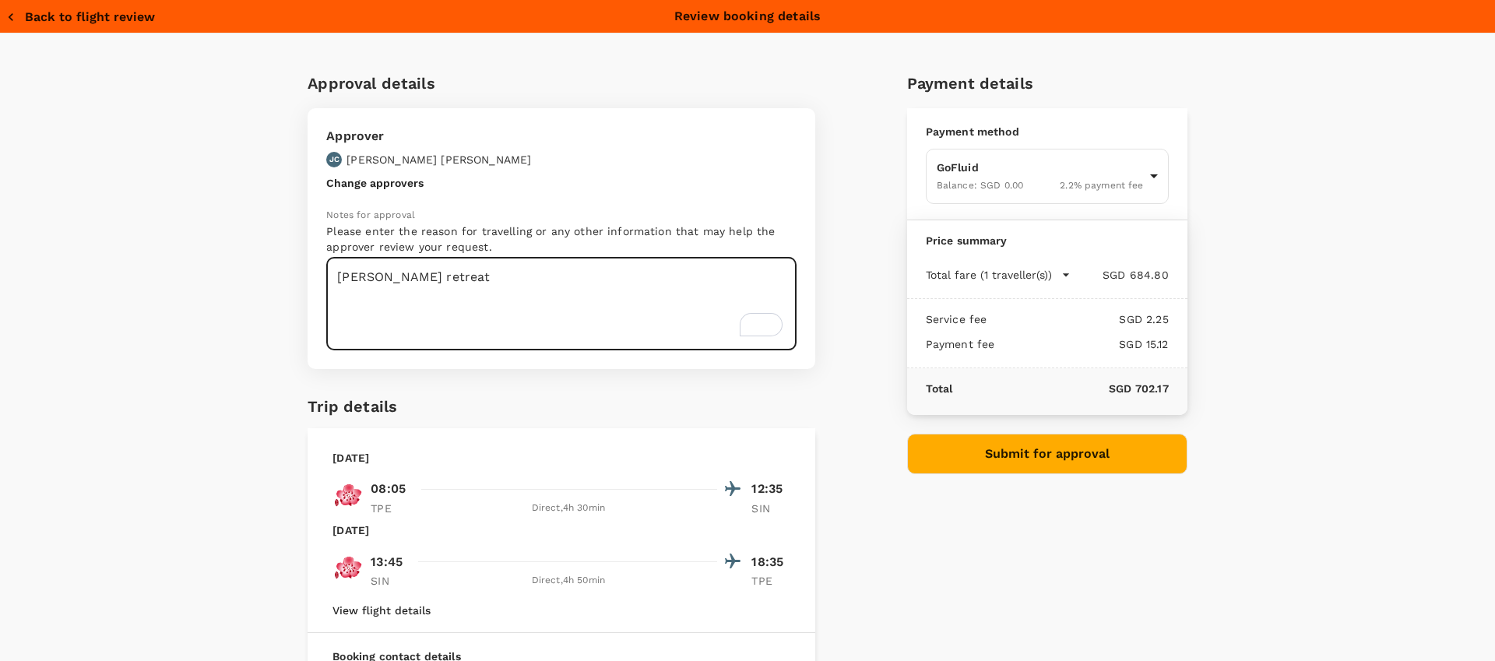
click at [662, 284] on textarea "Tara retreat" at bounding box center [561, 304] width 470 height 93
click at [465, 292] on textarea "Tara retreat" at bounding box center [561, 304] width 470 height 93
type textarea "Tara retreat"
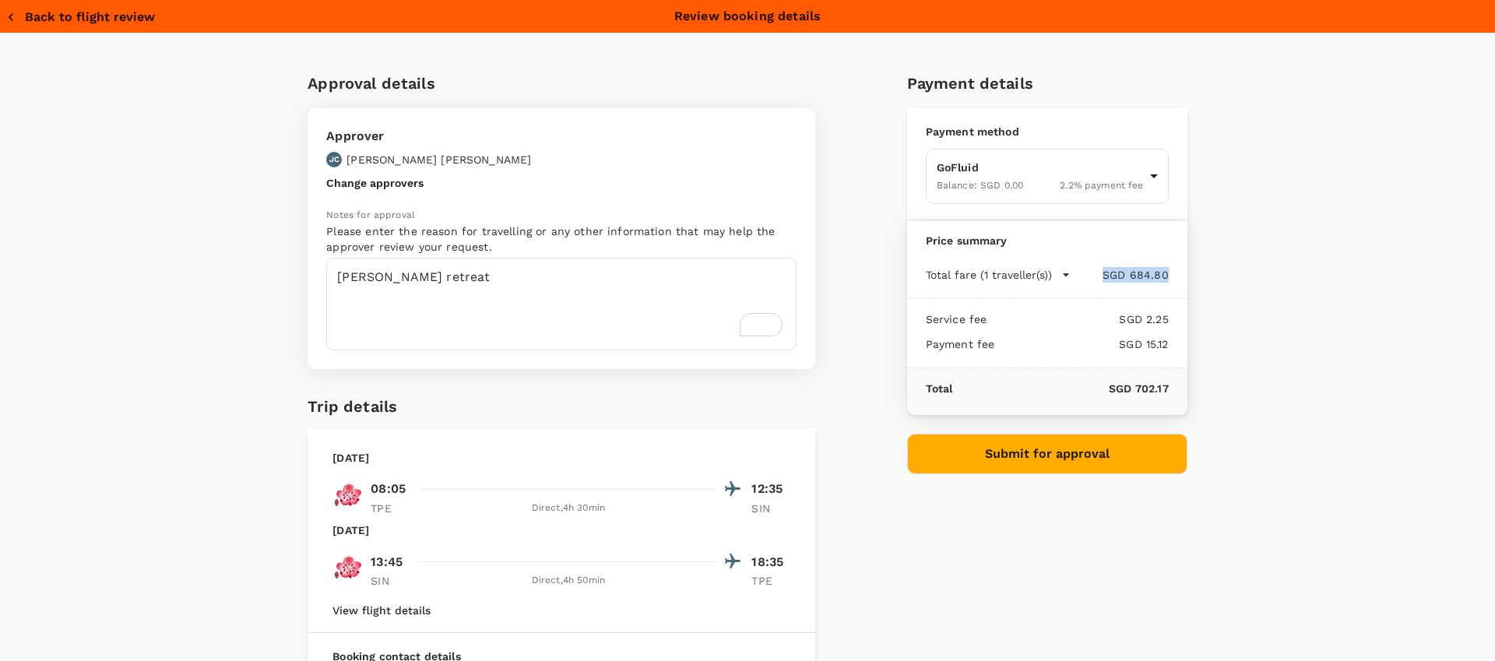
click at [1270, 267] on div "Approval details Approver JC Jamie Choi Change approvers Notes for approval Ple…" at bounding box center [747, 495] width 1495 height 924
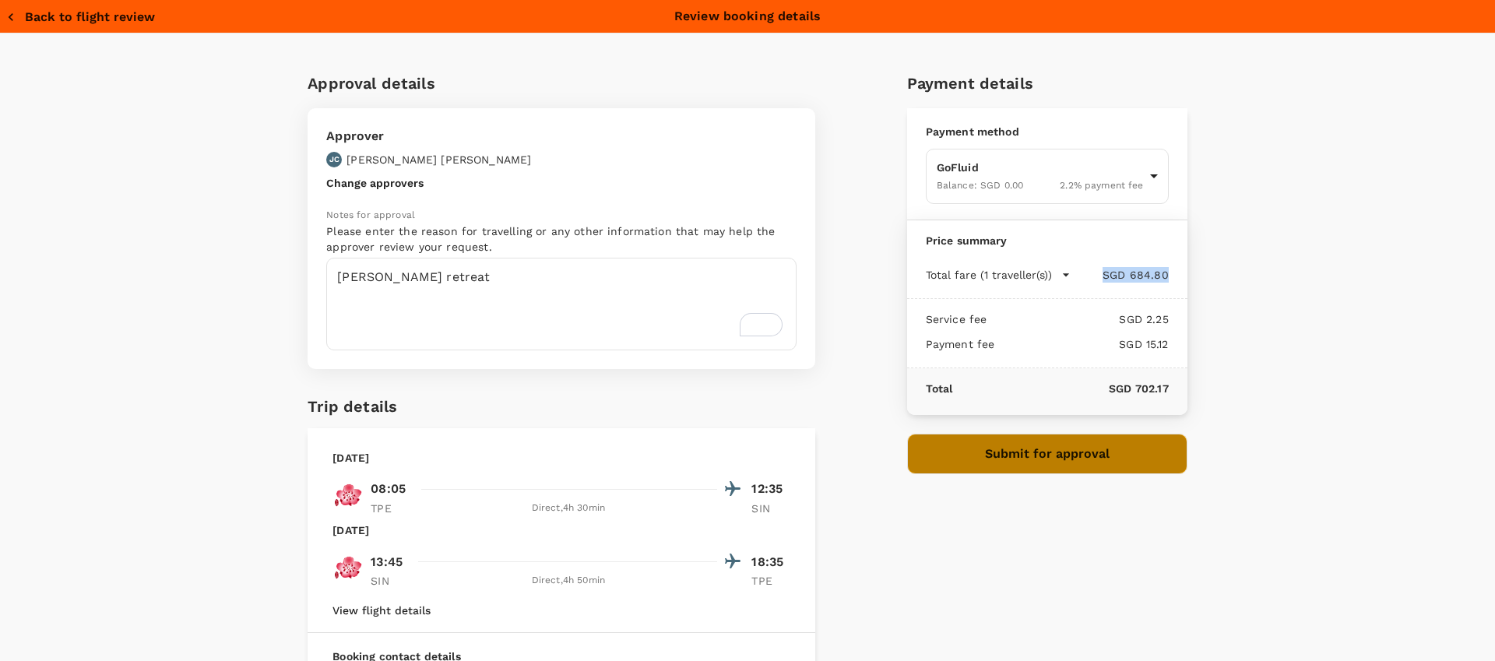
click at [1069, 447] on button "Submit for approval" at bounding box center [1047, 454] width 280 height 41
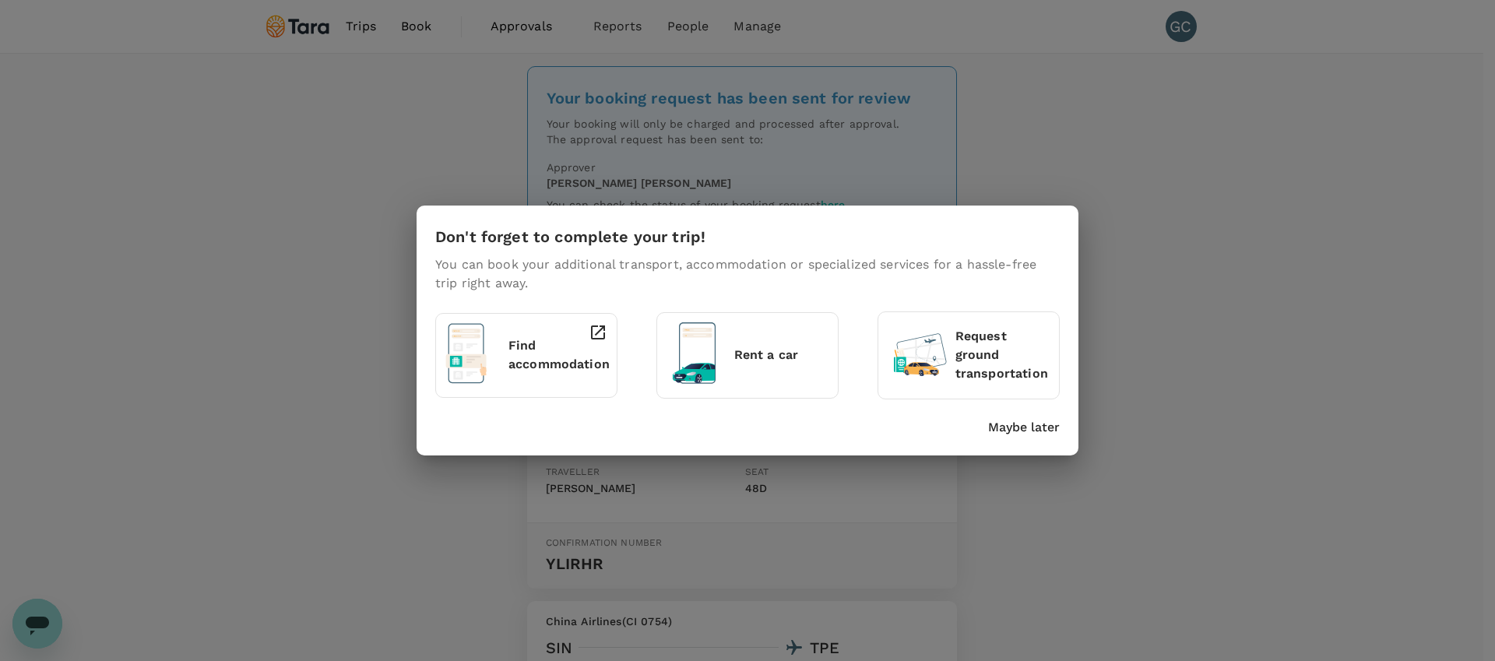
click at [990, 430] on p "Maybe later" at bounding box center [1024, 427] width 72 height 19
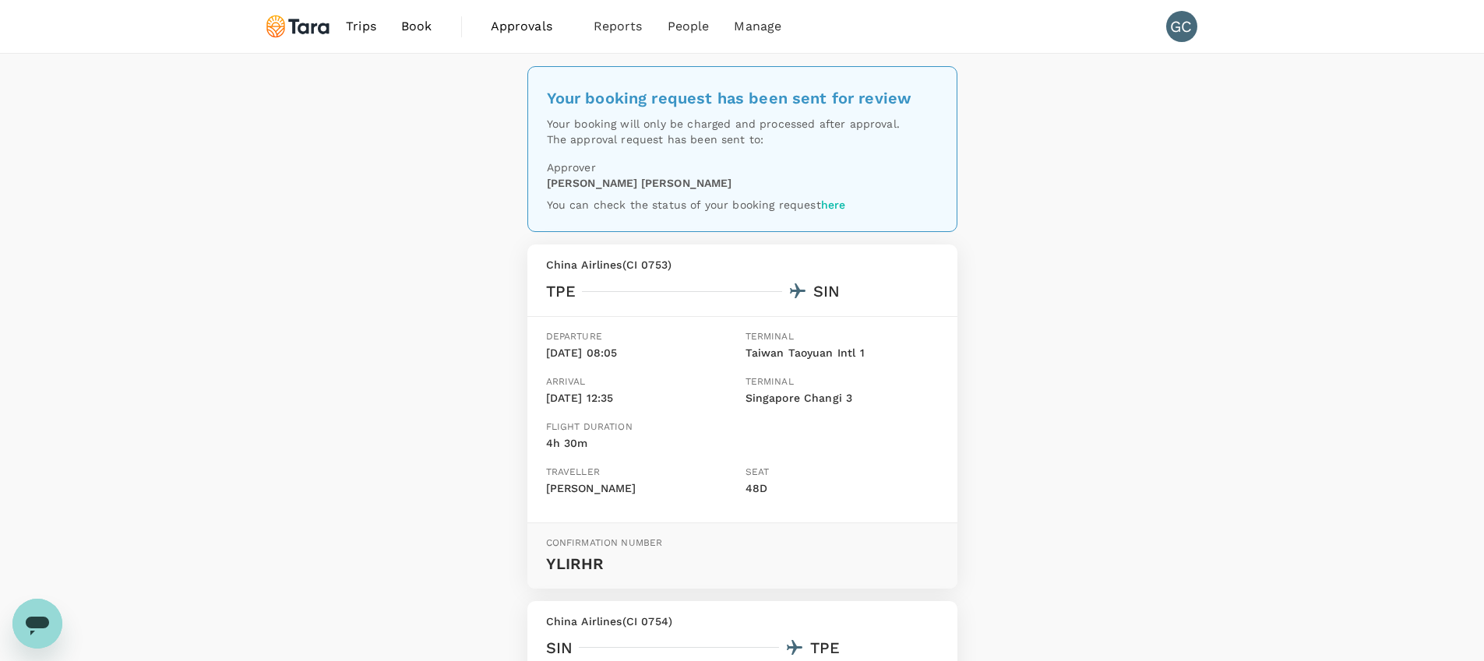
click at [443, 30] on link "Book" at bounding box center [417, 26] width 56 height 53
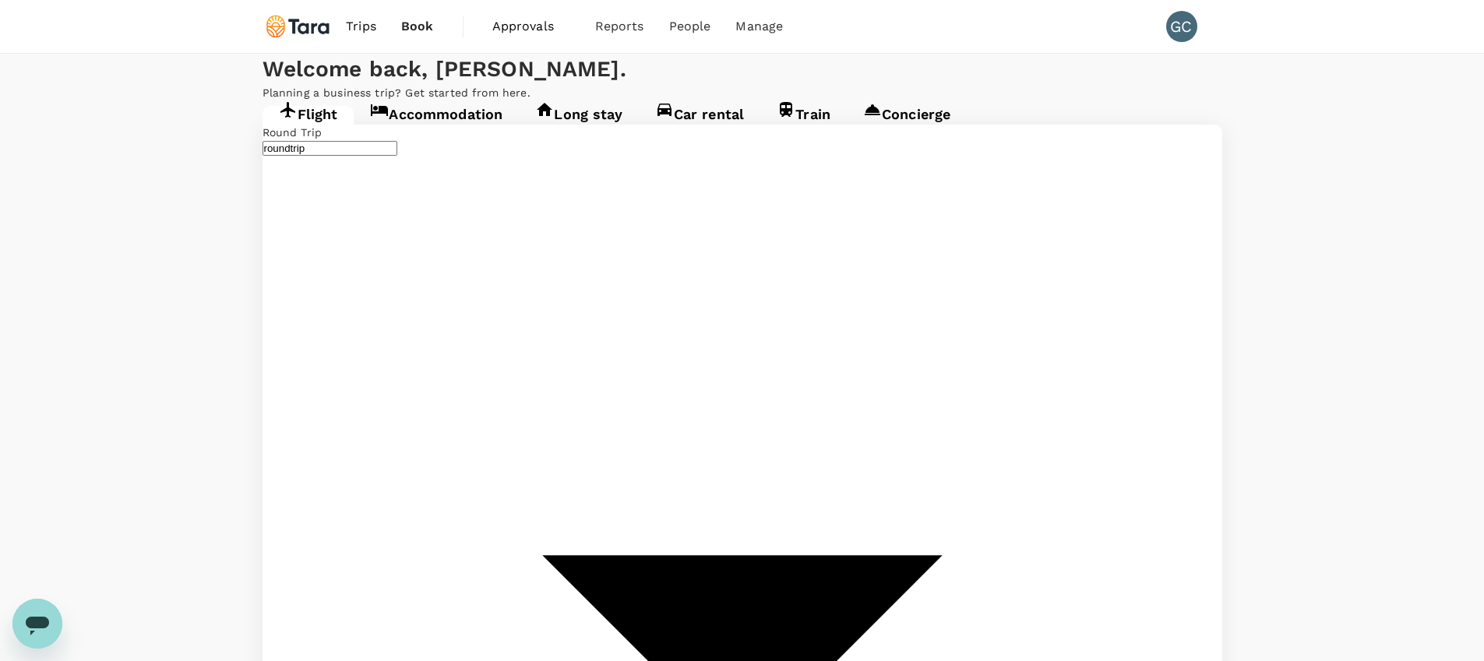
type input "Taiwan Taoyuan Intl (TPE)"
type input "Singapore Changi (SIN)"
type input "Taiwan Taoyuan Intl (TPE)"
type input "Singapore Changi (SIN)"
click at [487, 134] on link "Accommodation" at bounding box center [436, 120] width 165 height 28
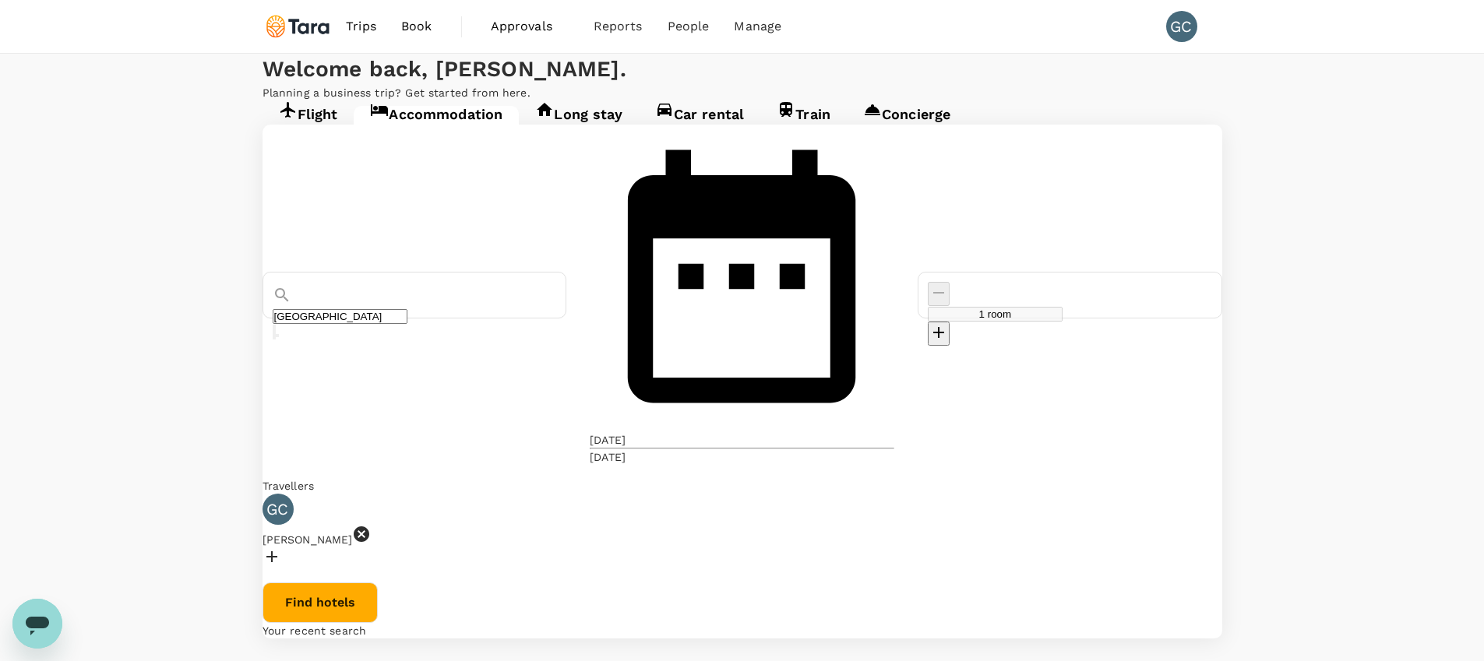
type input "Taipei"
click at [625, 432] on div "21 Aug" at bounding box center [608, 440] width 36 height 16
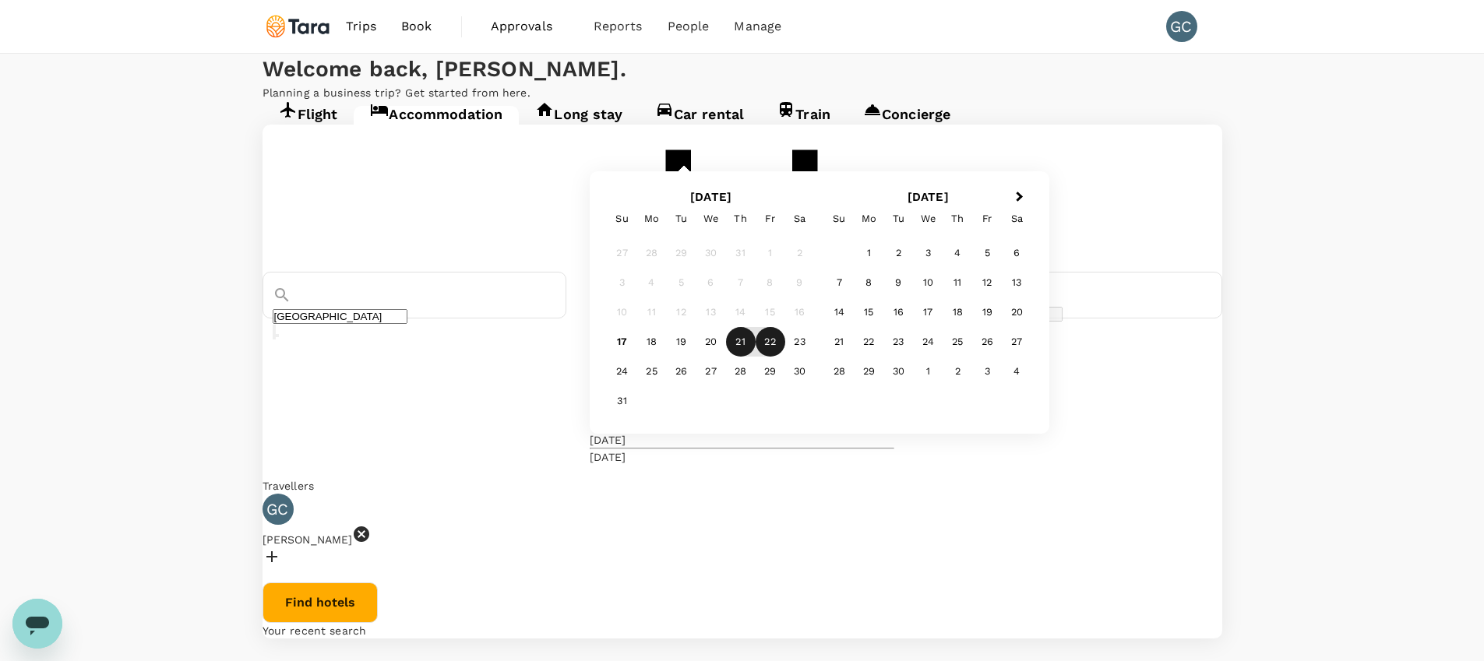
click at [523, 440] on div "Taipei 21 Aug Next Month August 2025 Su Mo Tu We Th Fr Sa 27 28 29 30 31 1 2 3 …" at bounding box center [742, 382] width 960 height 514
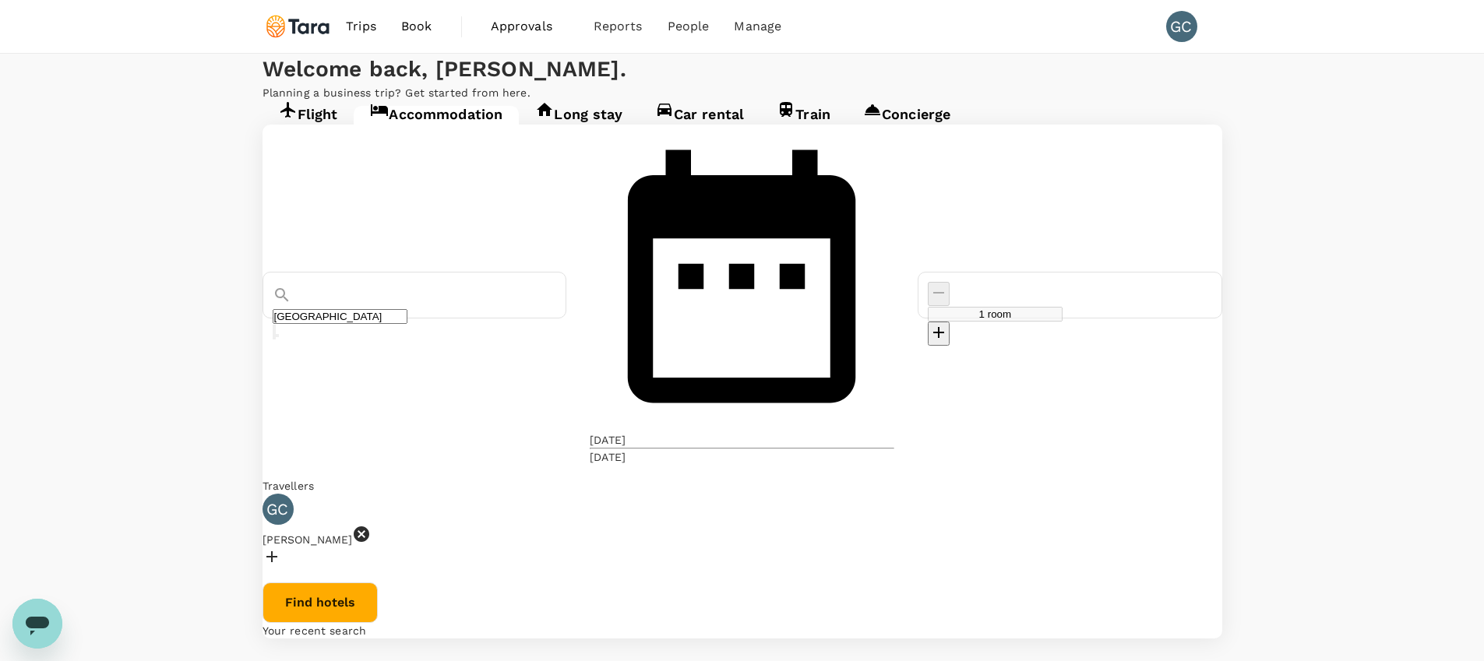
click at [544, 583] on div "Find hotels" at bounding box center [742, 603] width 960 height 41
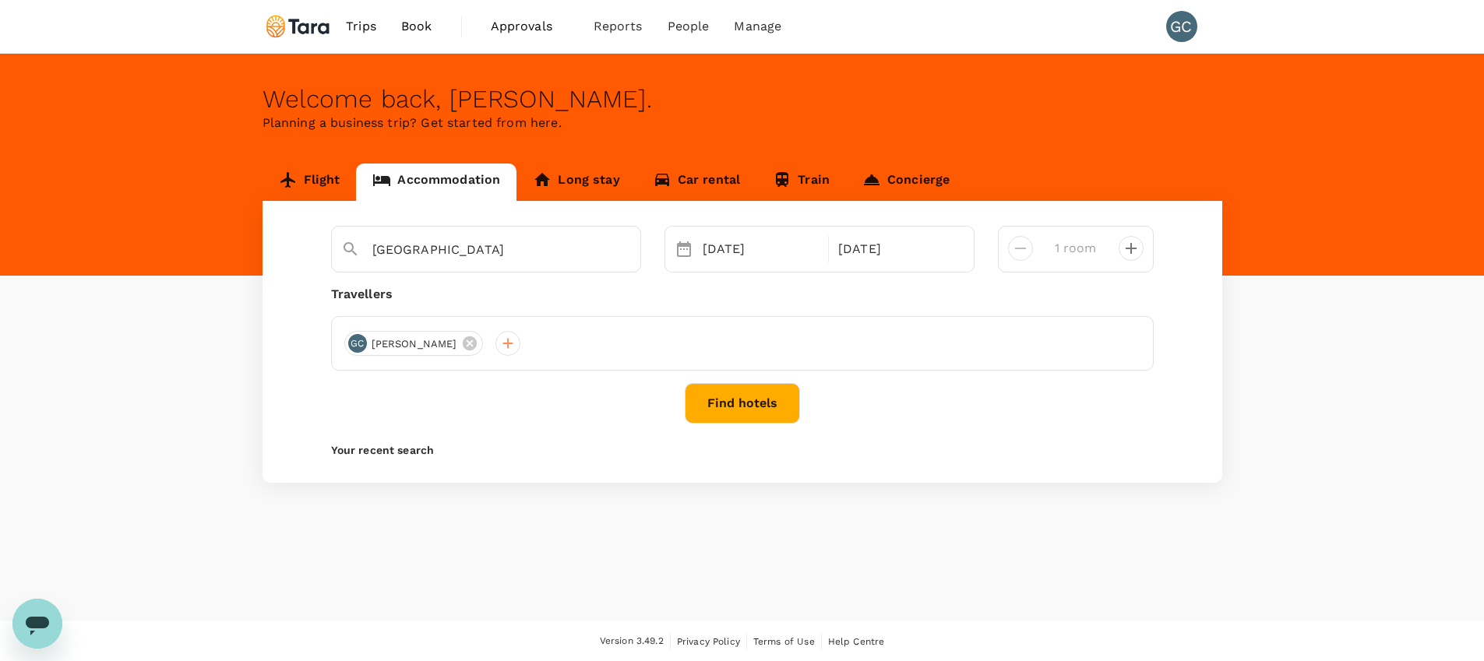
click at [396, 548] on div "Welcome back , Gilbert . Planning a business trip? Get started from here. Fligh…" at bounding box center [742, 337] width 1484 height 567
click at [766, 255] on div "21 Aug" at bounding box center [760, 249] width 129 height 31
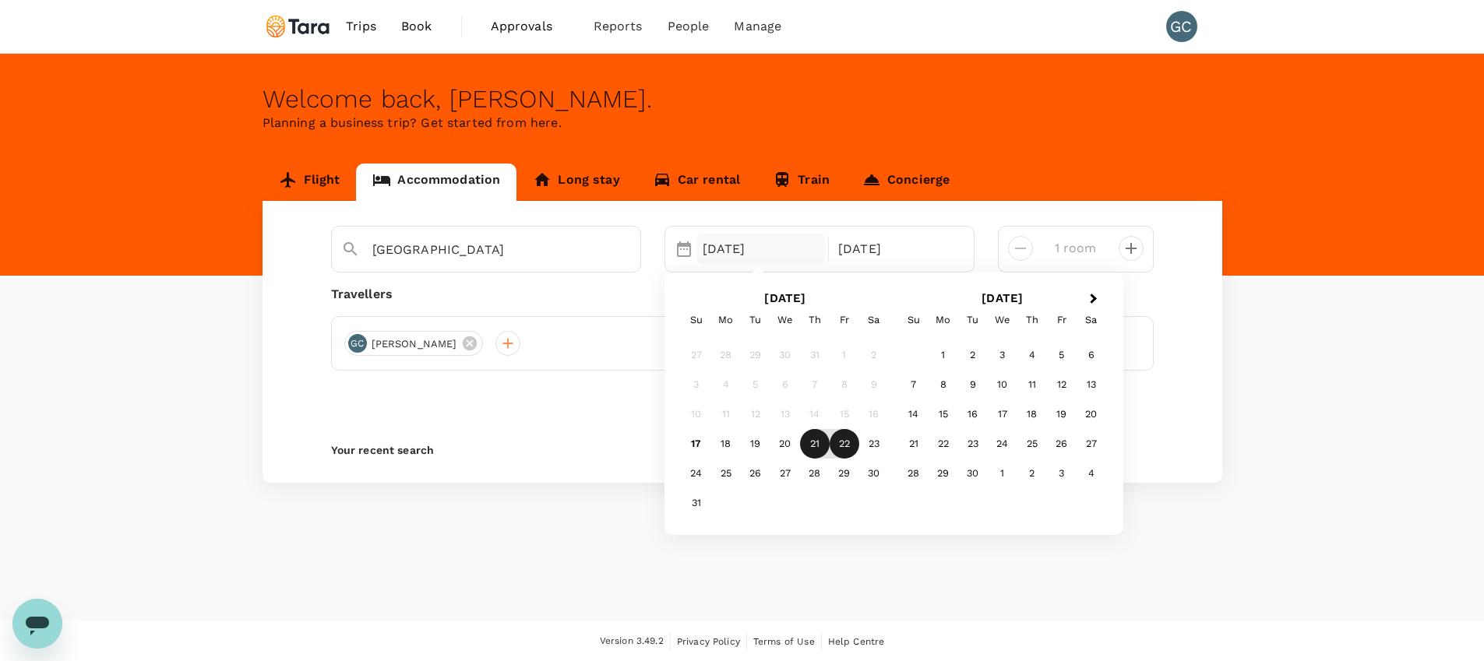
click at [766, 255] on div "21 Aug" at bounding box center [760, 249] width 129 height 31
click at [501, 414] on div "Find hotels" at bounding box center [742, 403] width 823 height 41
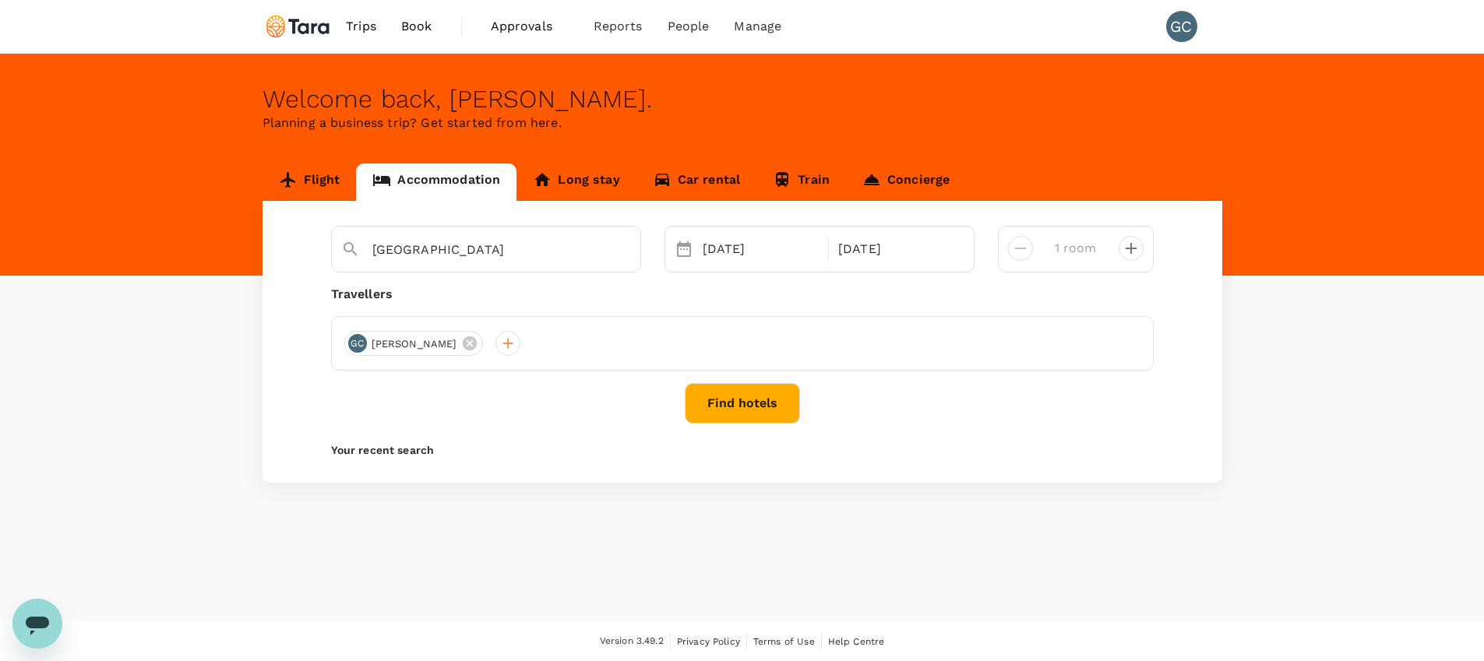
click at [412, 29] on span "Book" at bounding box center [416, 26] width 31 height 19
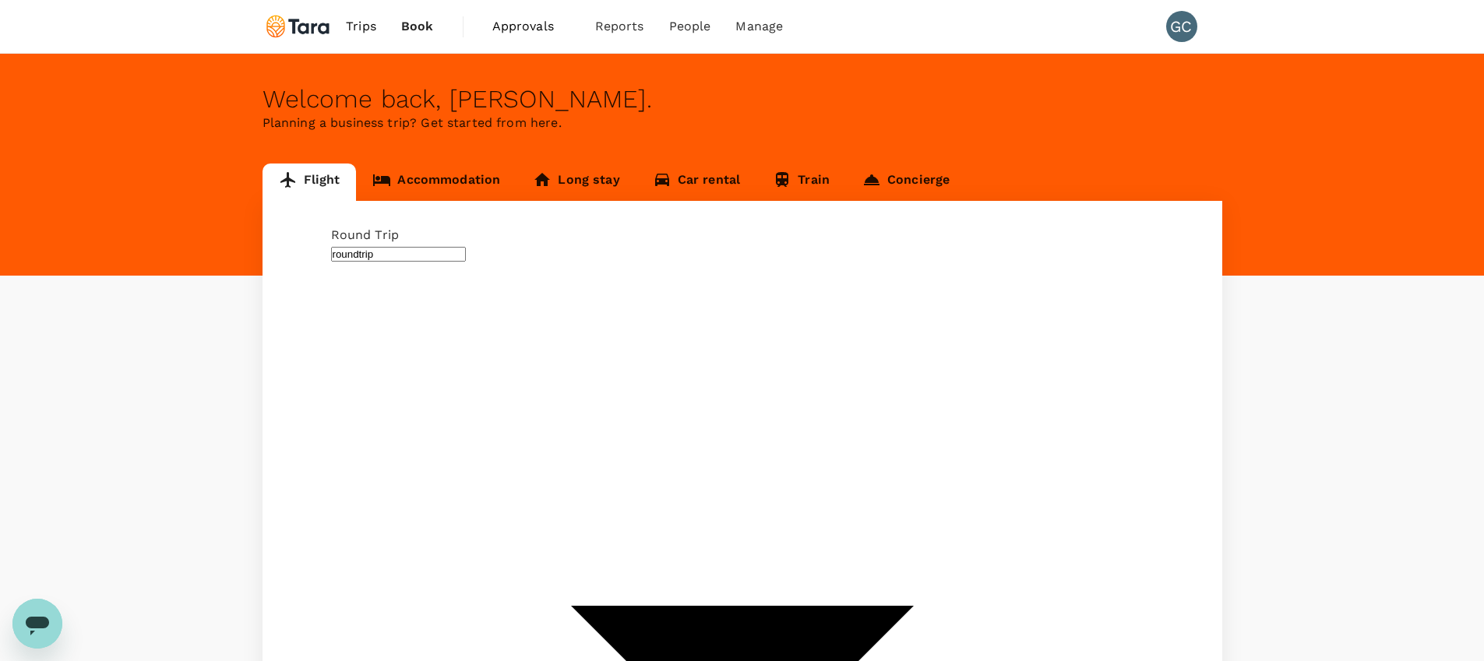
type input "Taiwan Taoyuan Intl (TPE)"
type input "Singapore Changi (SIN)"
type input "Taiwan Taoyuan Intl (TPE)"
type input "Singapore Changi (SIN)"
click at [415, 182] on link "Accommodation" at bounding box center [436, 182] width 160 height 37
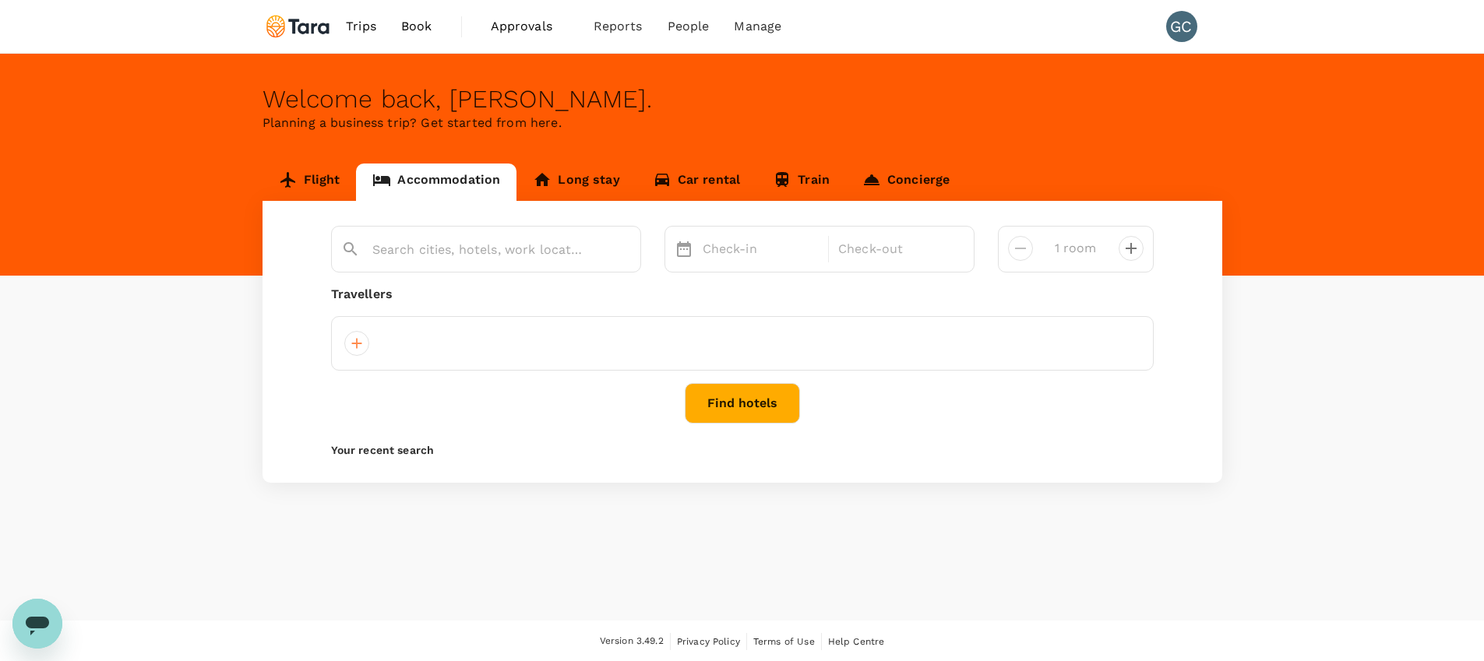
type input "Taipei"
click at [740, 379] on div "Taipei 21 Aug 22 Aug 1 room Travellers GC Gilbert Ching Find hotels Your recent…" at bounding box center [742, 342] width 960 height 282
click at [739, 396] on button "Find hotels" at bounding box center [742, 403] width 115 height 41
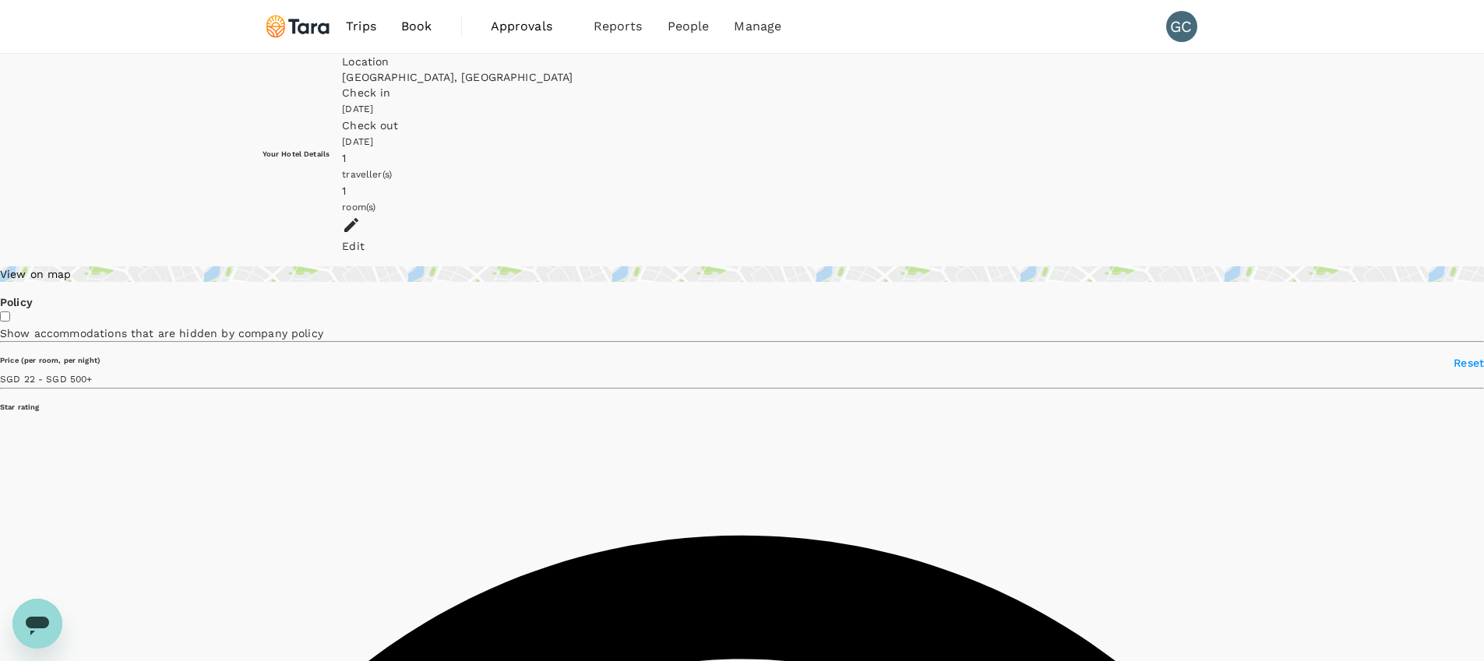
click at [343, 266] on div "View on map" at bounding box center [742, 274] width 1484 height 16
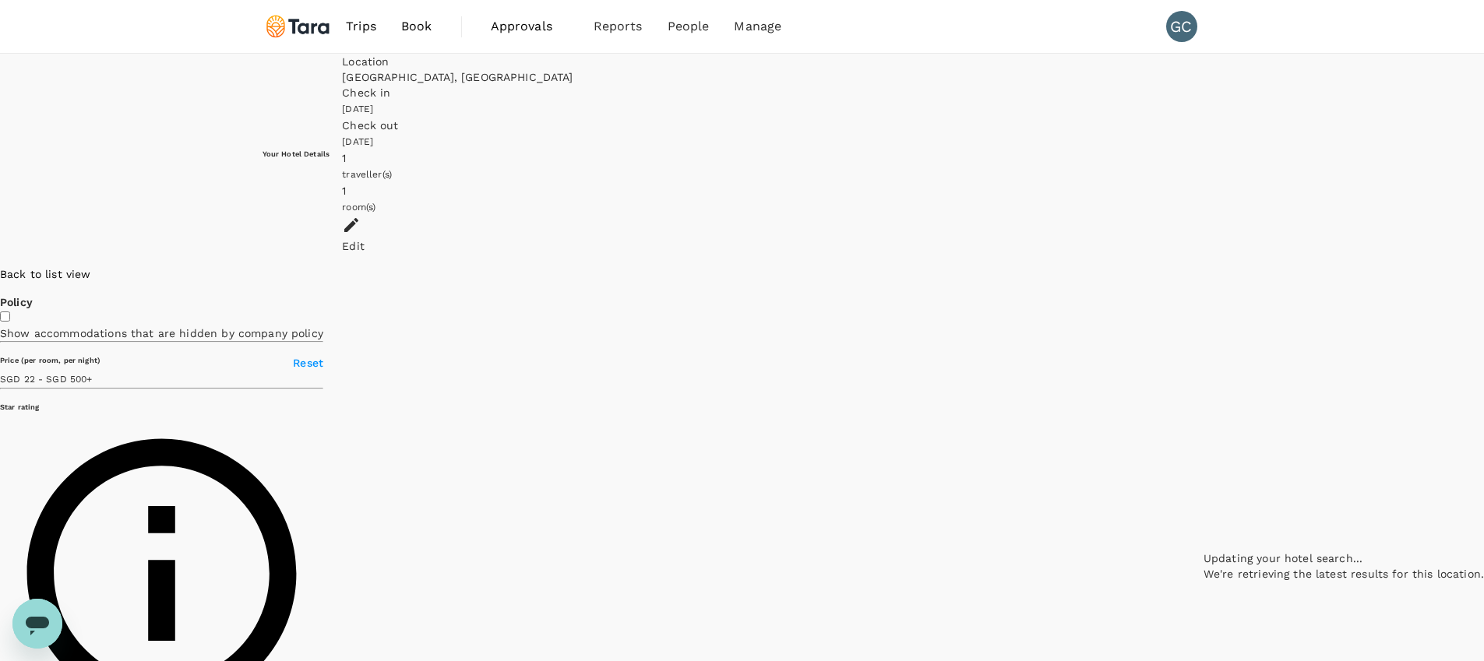
drag, startPoint x: 589, startPoint y: 328, endPoint x: 834, endPoint y: 464, distance: 280.7
click at [1203, 266] on div at bounding box center [1343, 266] width 280 height 0
type input "499.85"
type input "19.85"
click at [1203, 266] on div at bounding box center [1343, 266] width 280 height 0
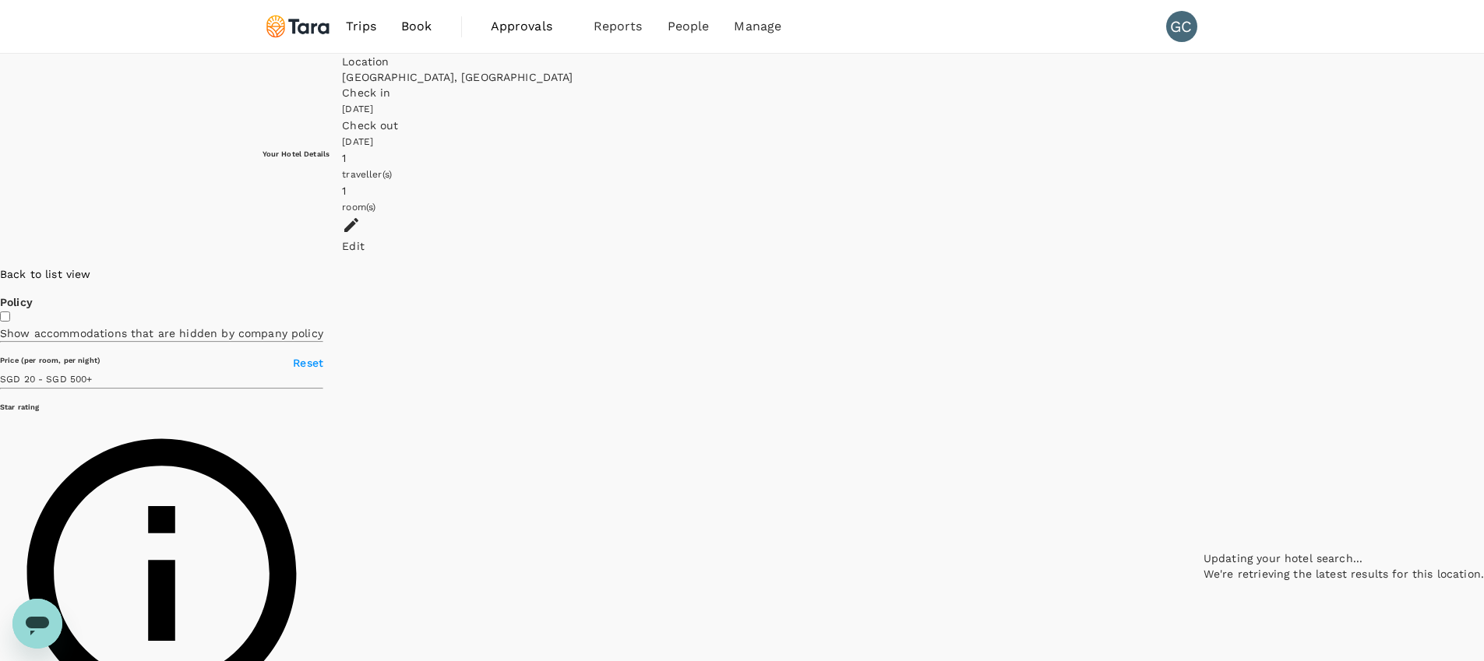
click at [1203, 266] on div at bounding box center [1343, 266] width 280 height 0
drag, startPoint x: 705, startPoint y: 289, endPoint x: 710, endPoint y: 278, distance: 12.2
click at [1203, 266] on div at bounding box center [1343, 266] width 280 height 0
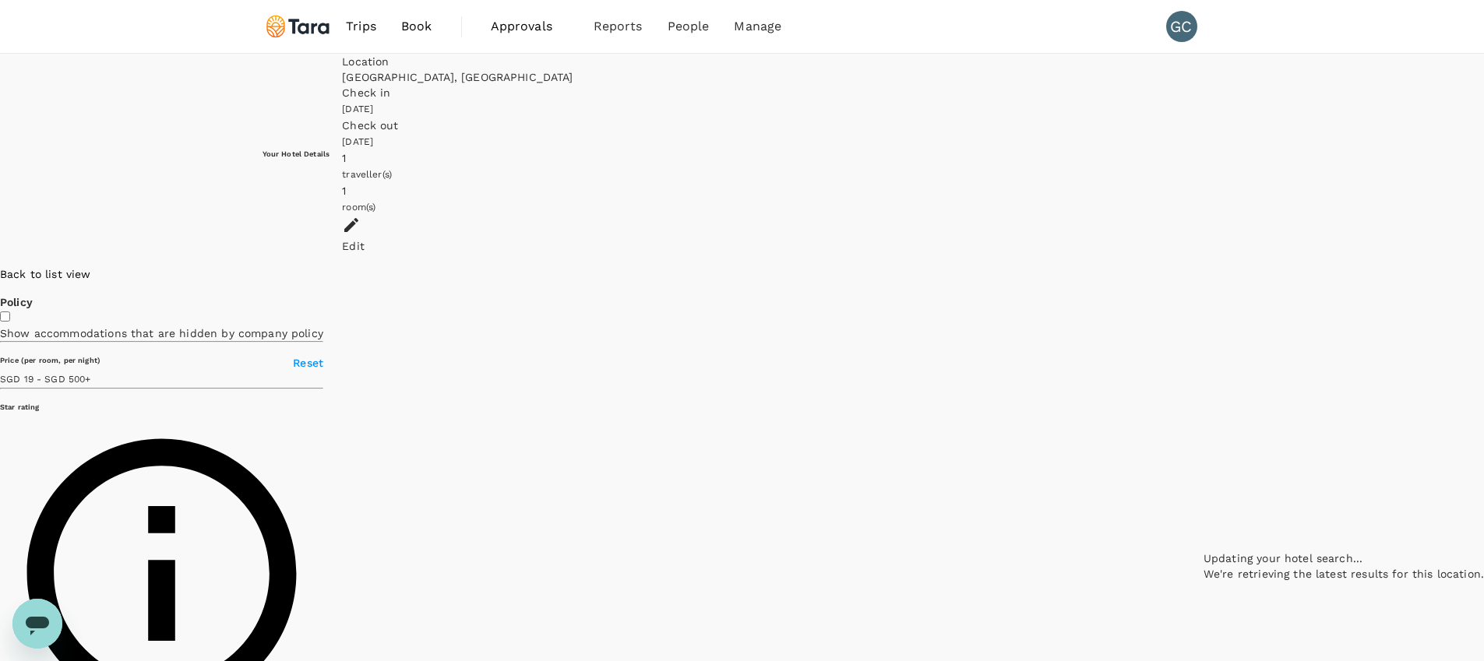
drag, startPoint x: 756, startPoint y: 217, endPoint x: 796, endPoint y: 268, distance: 65.4
click at [1203, 266] on div at bounding box center [1343, 266] width 280 height 0
drag, startPoint x: 835, startPoint y: 280, endPoint x: 880, endPoint y: 321, distance: 61.2
click at [1203, 266] on div at bounding box center [1343, 266] width 280 height 0
drag, startPoint x: 888, startPoint y: 312, endPoint x: 893, endPoint y: 373, distance: 61.7
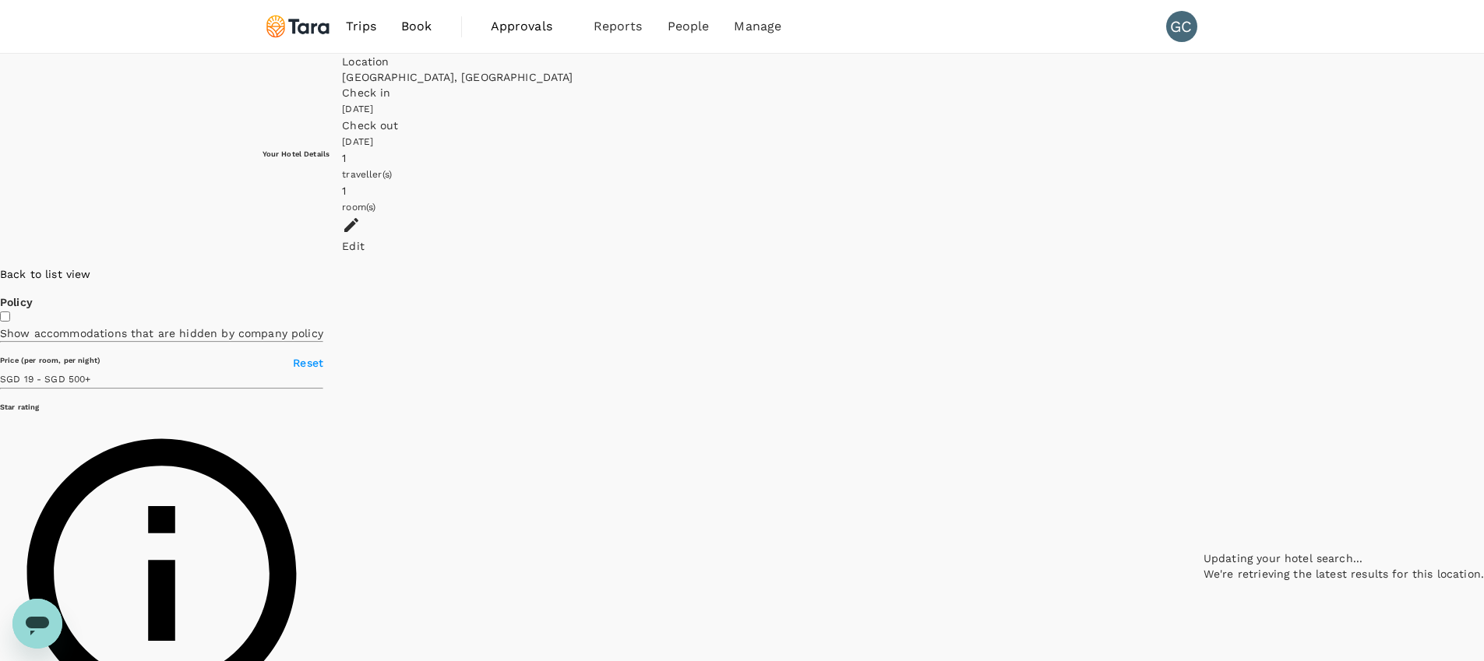
click at [1203, 266] on div at bounding box center [1343, 266] width 280 height 0
drag, startPoint x: 793, startPoint y: 340, endPoint x: 860, endPoint y: 358, distance: 69.1
click at [1203, 266] on div at bounding box center [1343, 266] width 280 height 0
drag, startPoint x: 864, startPoint y: 369, endPoint x: 876, endPoint y: 305, distance: 65.8
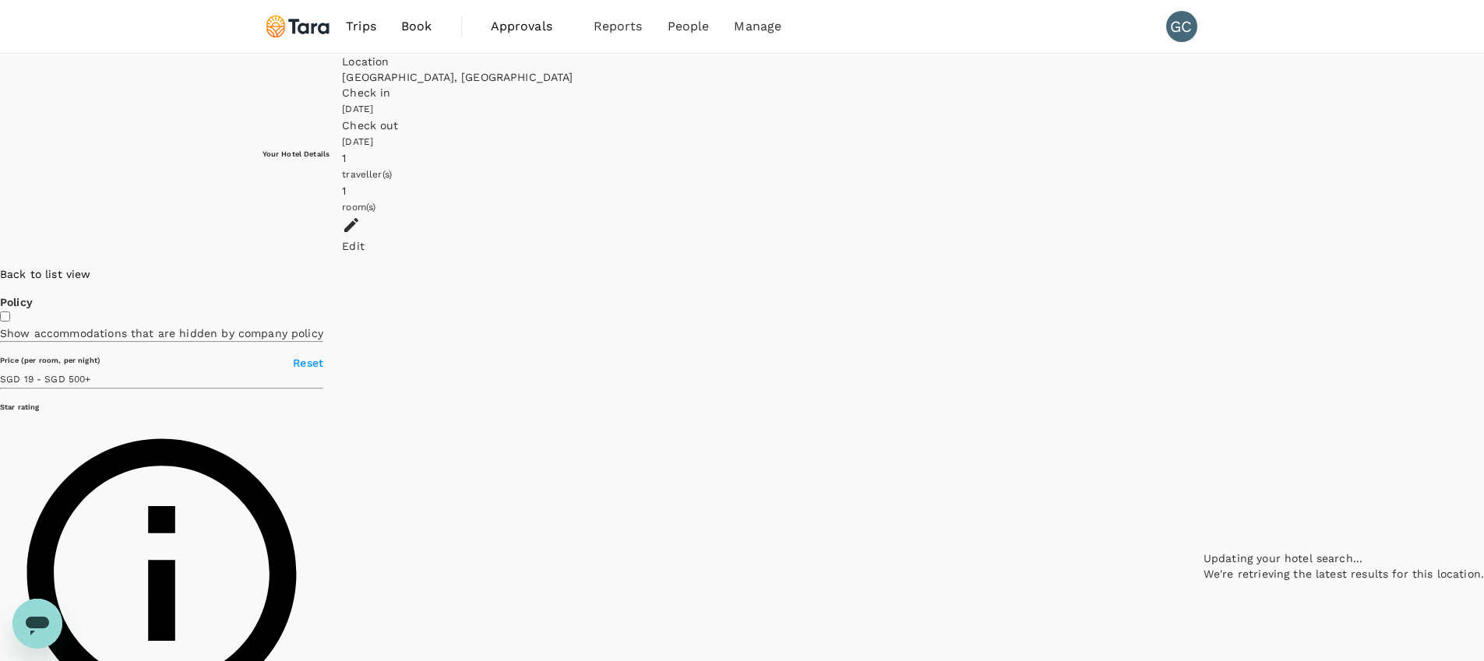
click at [1203, 266] on div at bounding box center [1343, 266] width 280 height 0
click at [1193, 240] on div "Lio Hotel 1 Star 2 Stars 3 Stars 4 Stars 5 Stars 7.9 Good SGD 60.88 per room, p…" at bounding box center [1193, 48] width 0 height 382
drag, startPoint x: 847, startPoint y: 442, endPoint x: 879, endPoint y: 432, distance: 33.5
click at [1483, 266] on div at bounding box center [1484, 266] width 0 height 0
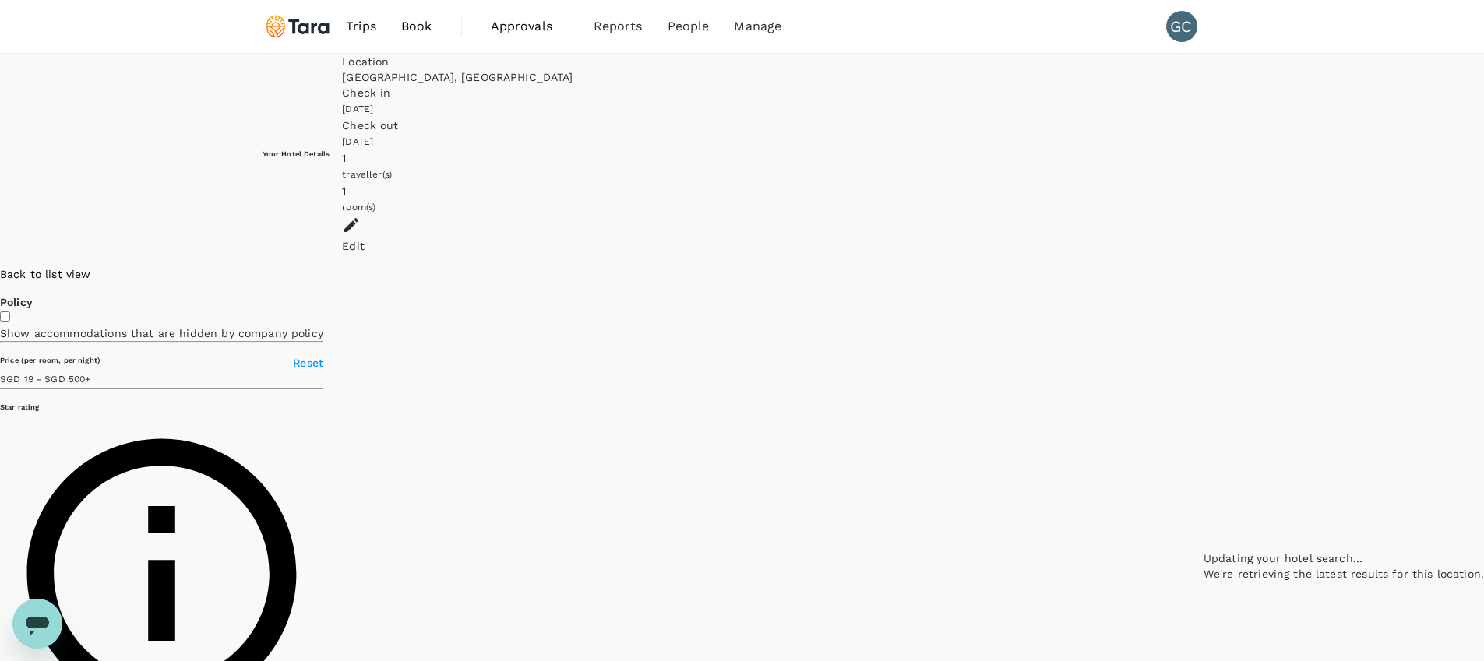
drag, startPoint x: 821, startPoint y: 380, endPoint x: 875, endPoint y: 320, distance: 80.5
click at [1203, 266] on div at bounding box center [1343, 266] width 280 height 0
type input "499.45"
click at [611, 85] on div "Taipei, Taiwan" at bounding box center [781, 77] width 879 height 16
click at [626, 69] on div "Location" at bounding box center [781, 62] width 879 height 16
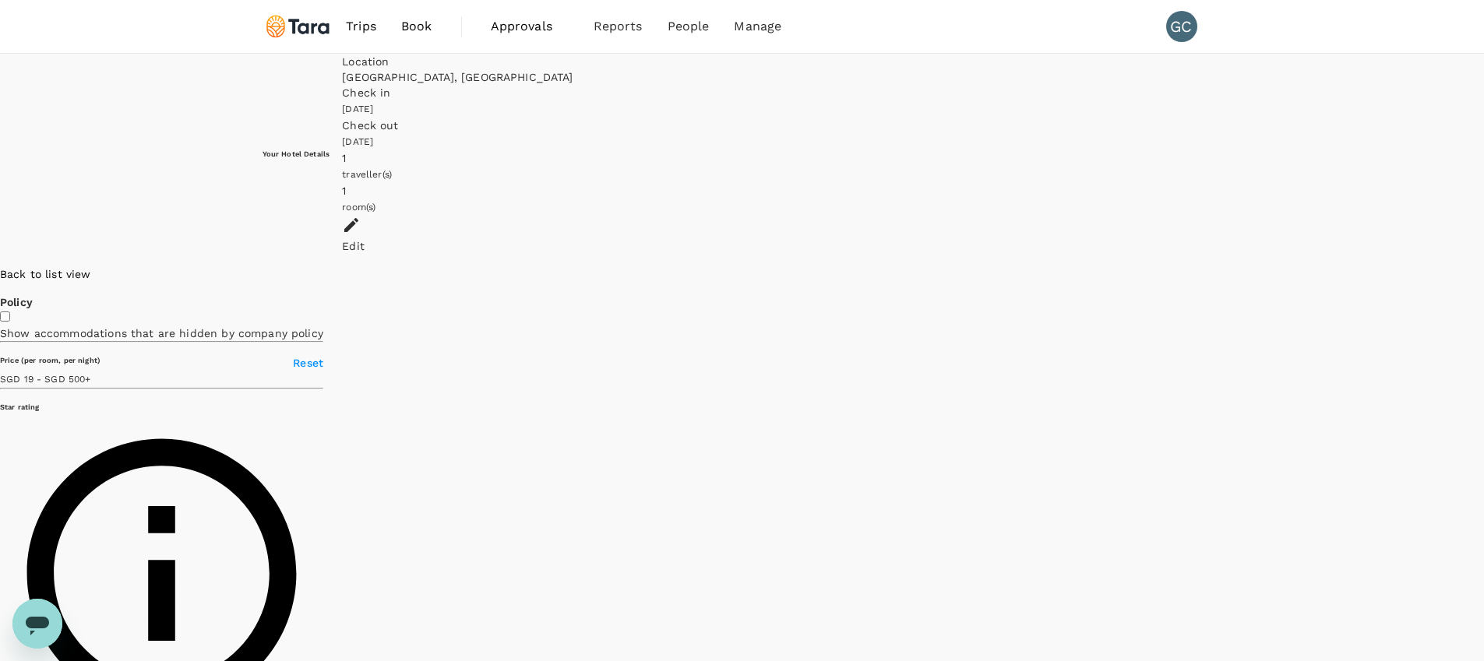
click at [622, 69] on div "Location" at bounding box center [781, 62] width 879 height 16
click at [1168, 216] on div "Edit" at bounding box center [781, 235] width 879 height 38
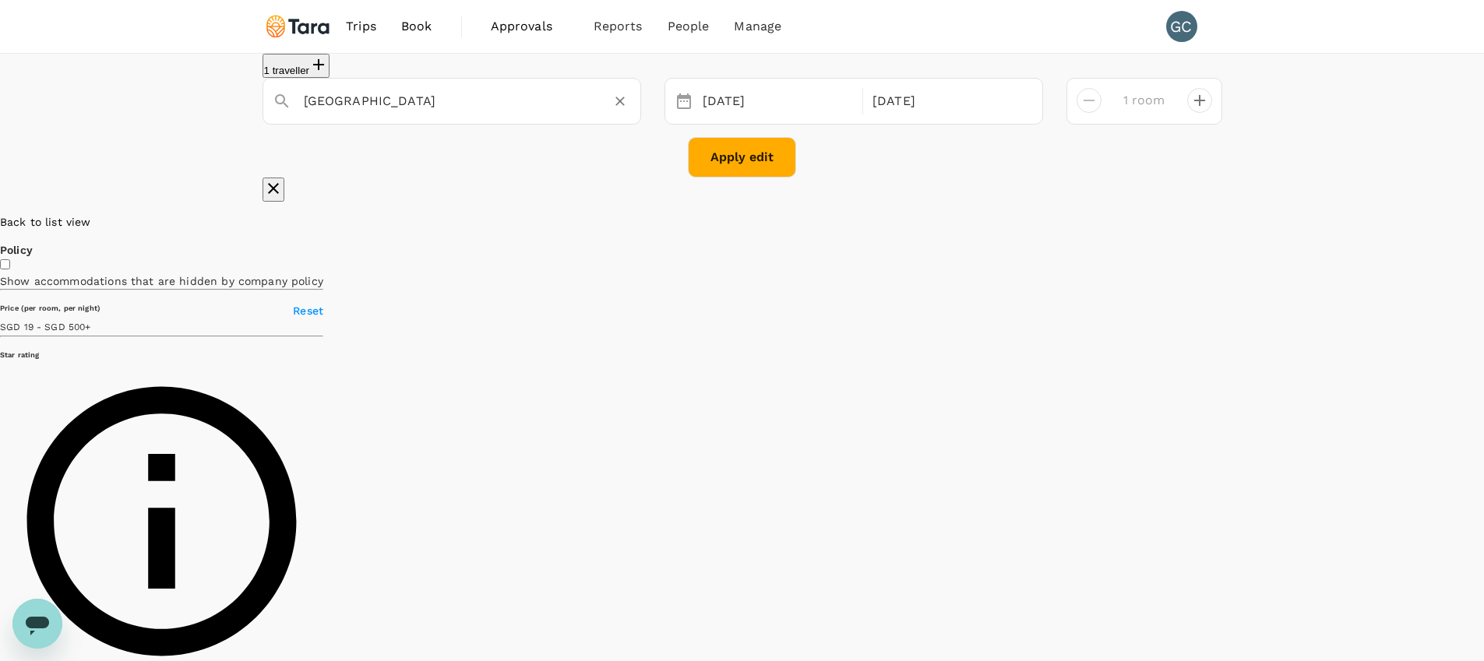
click at [458, 113] on input "Taipei" at bounding box center [446, 101] width 284 height 24
click at [71, 113] on div "1 traveller Taipei No options Taipei city 21 Aug 22 Aug 1 room Apply edit" at bounding box center [742, 128] width 1484 height 148
click at [195, 109] on div "1 traveller Taipei 21 Aug 22 Aug 1 room Apply edit" at bounding box center [742, 128] width 1484 height 148
click at [342, 113] on input "Taipei" at bounding box center [446, 101] width 284 height 24
drag, startPoint x: 333, startPoint y: 115, endPoint x: 181, endPoint y: 104, distance: 153.1
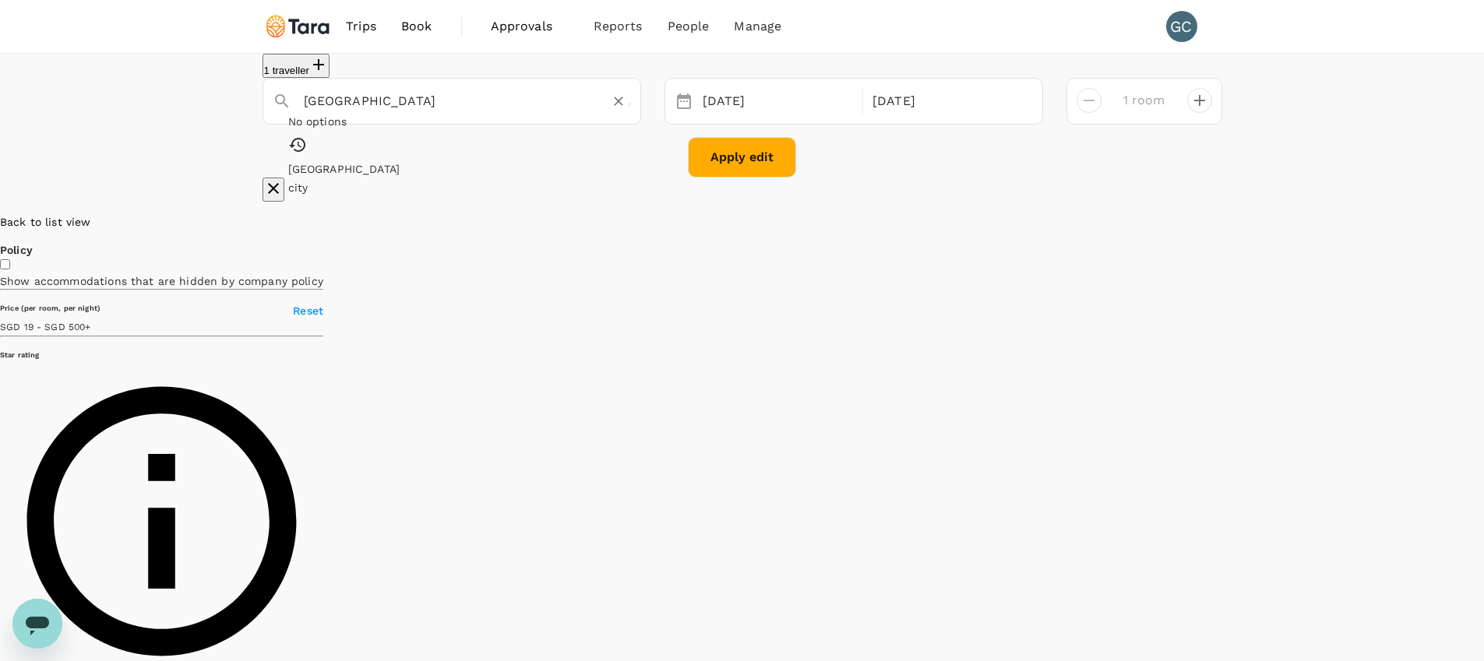
click at [213, 104] on div "1 traveller Taipei No options Taipei city 21 Aug 22 Aug 1 room Apply edit" at bounding box center [742, 128] width 1484 height 148
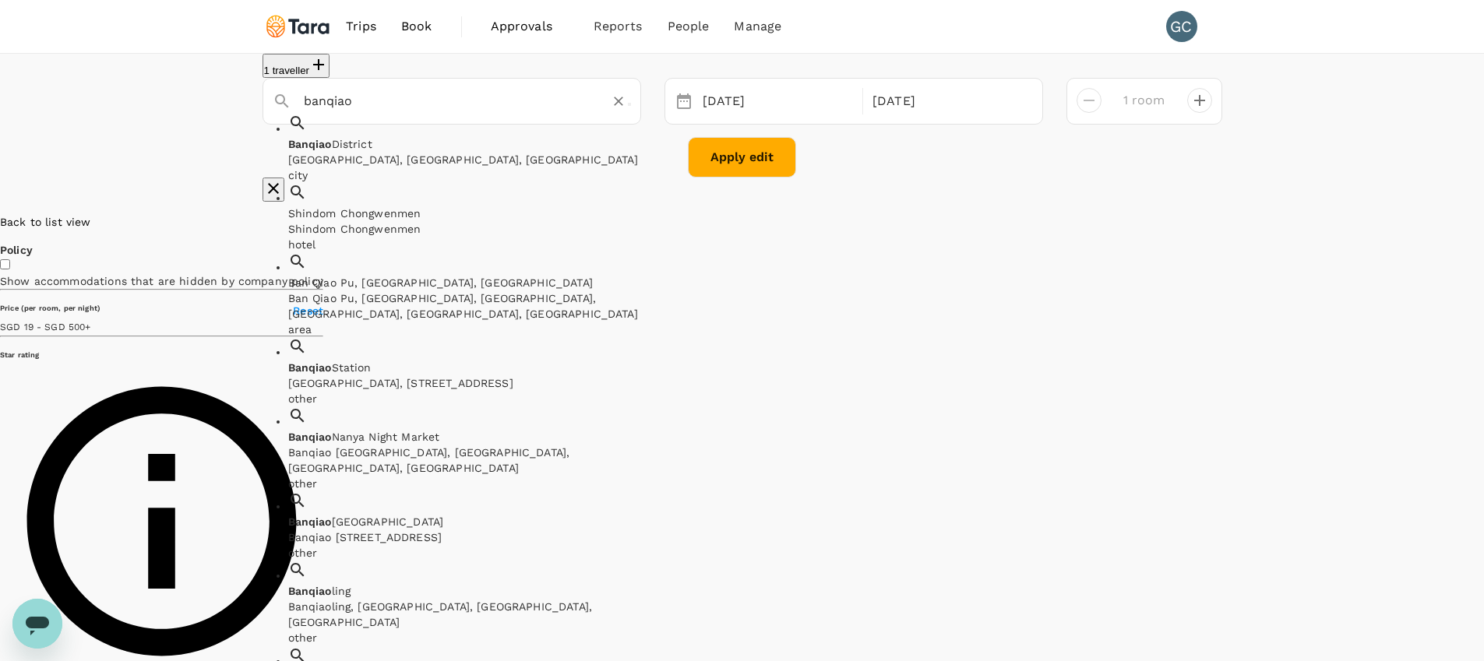
click at [393, 167] on div "Banqiao District, New Taipei City, Taiwan" at bounding box center [467, 160] width 358 height 16
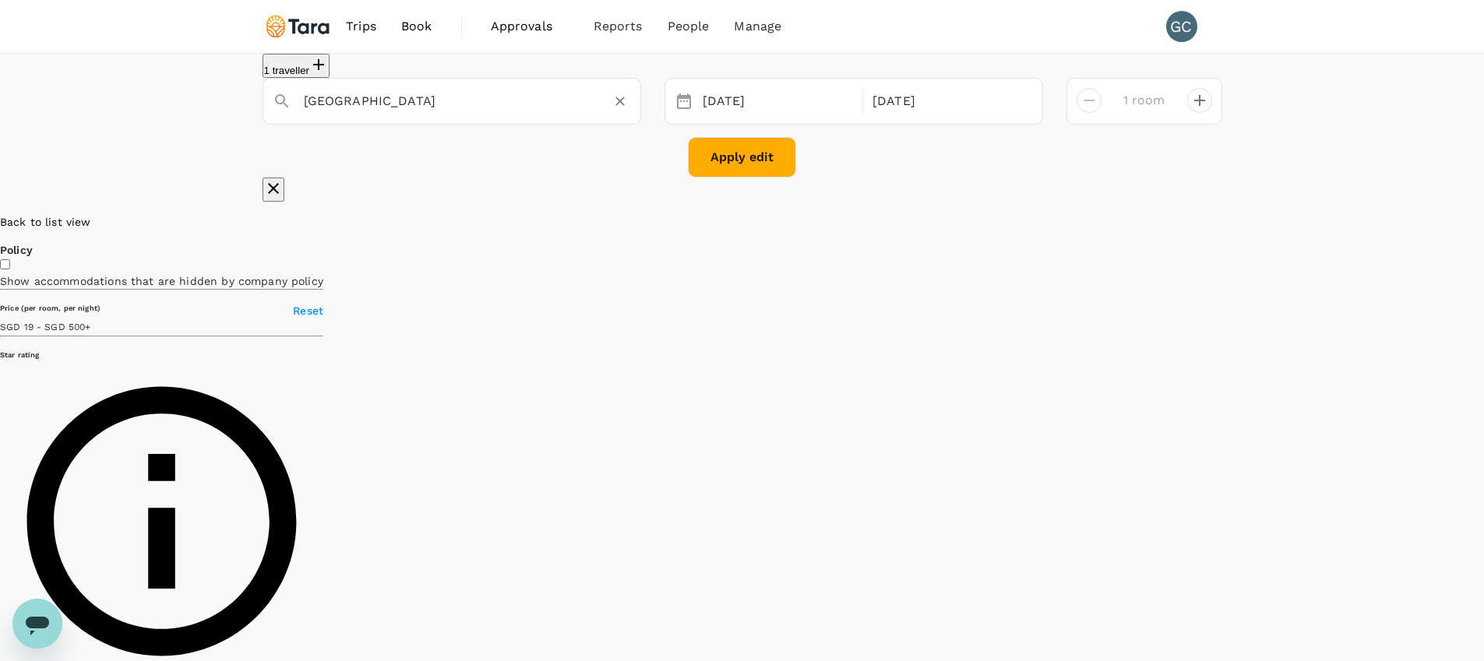
type input "Banqiao District"
click at [707, 170] on button "Apply edit" at bounding box center [742, 157] width 108 height 41
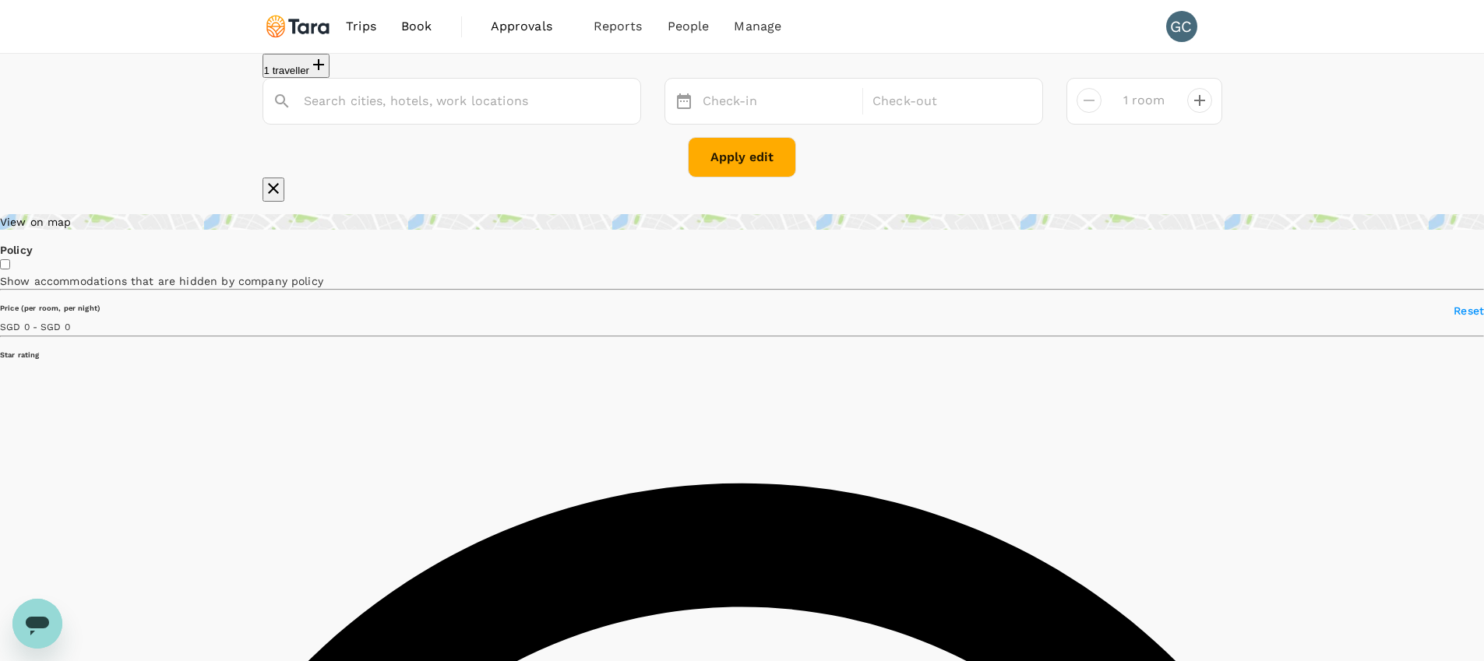
type input "Banqiao District"
type input "389.45"
type input "19.45"
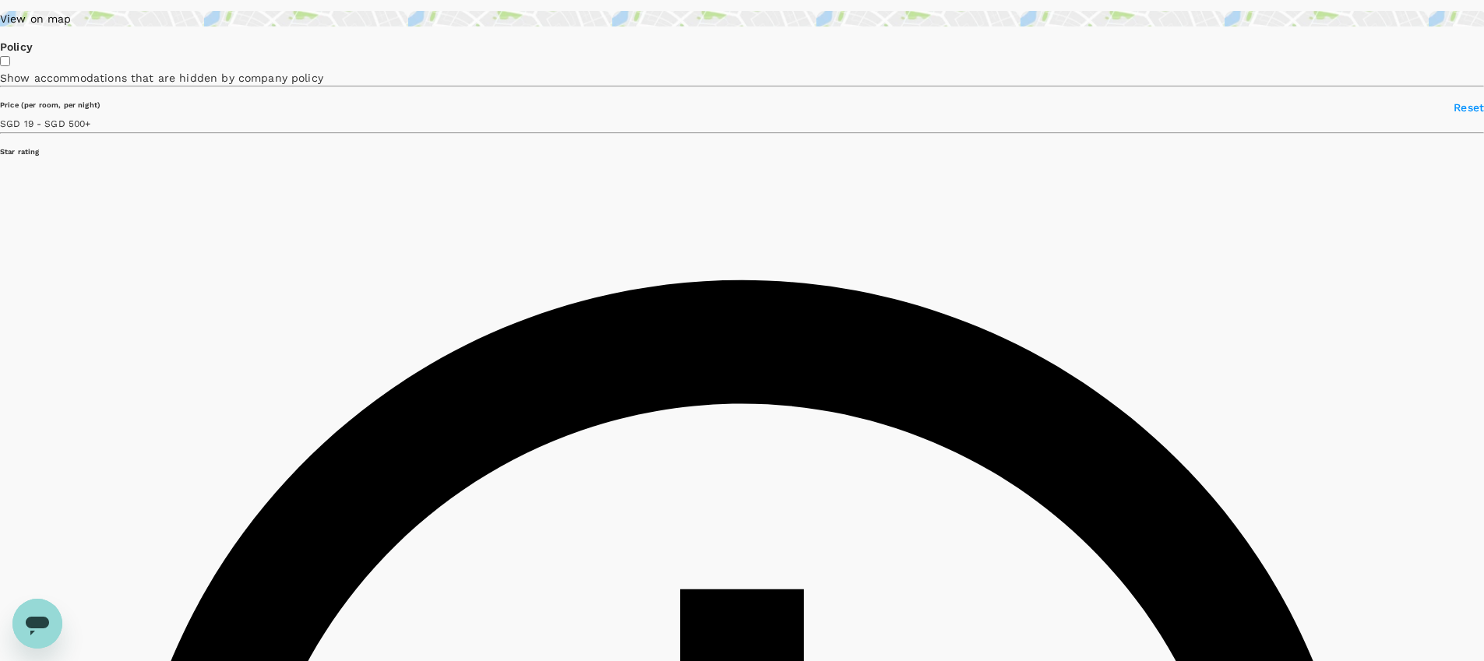
scroll to position [188, 0]
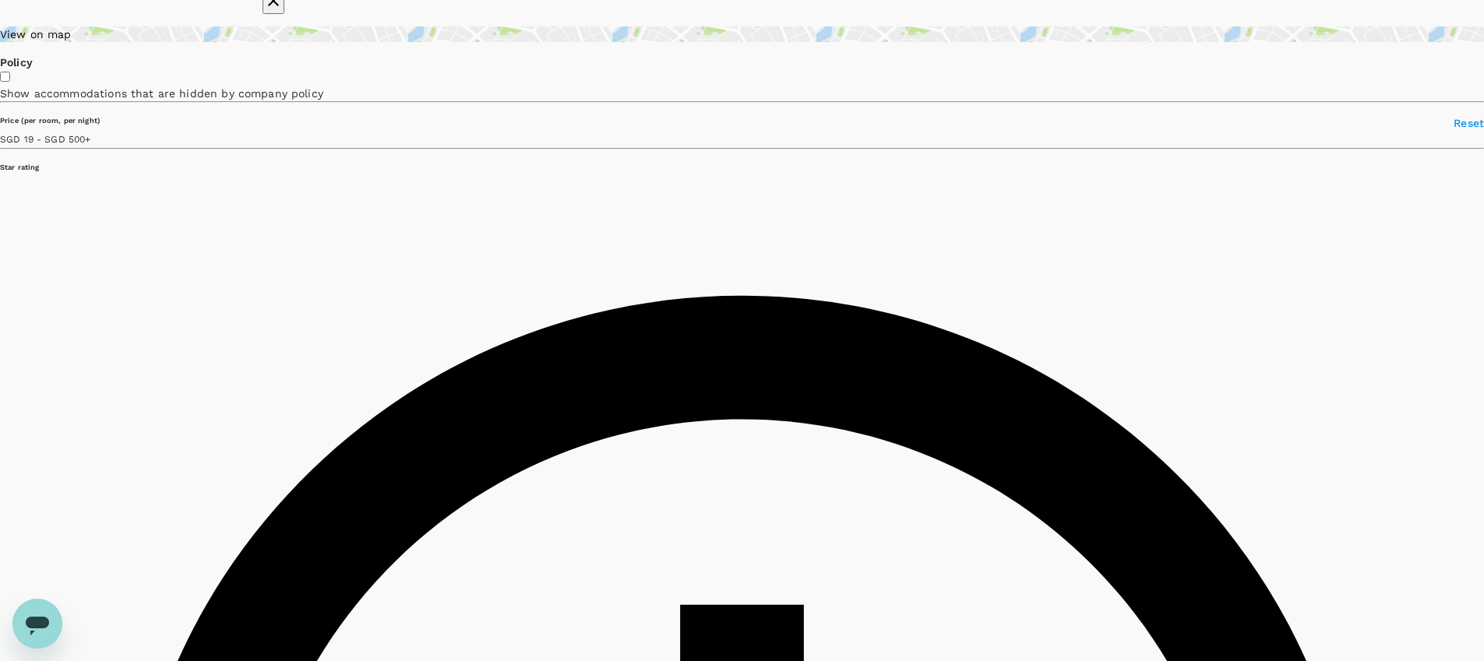
type input "499.45"
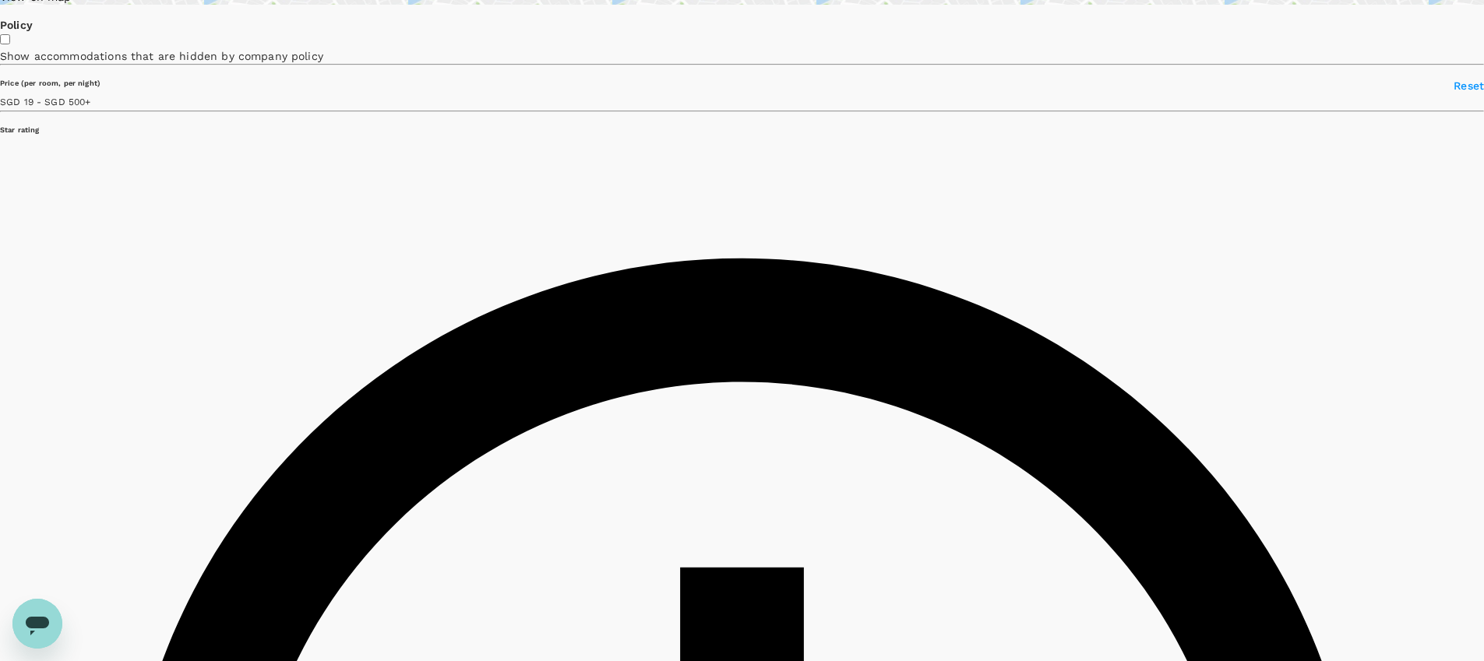
scroll to position [336, 0]
